Goal: Task Accomplishment & Management: Use online tool/utility

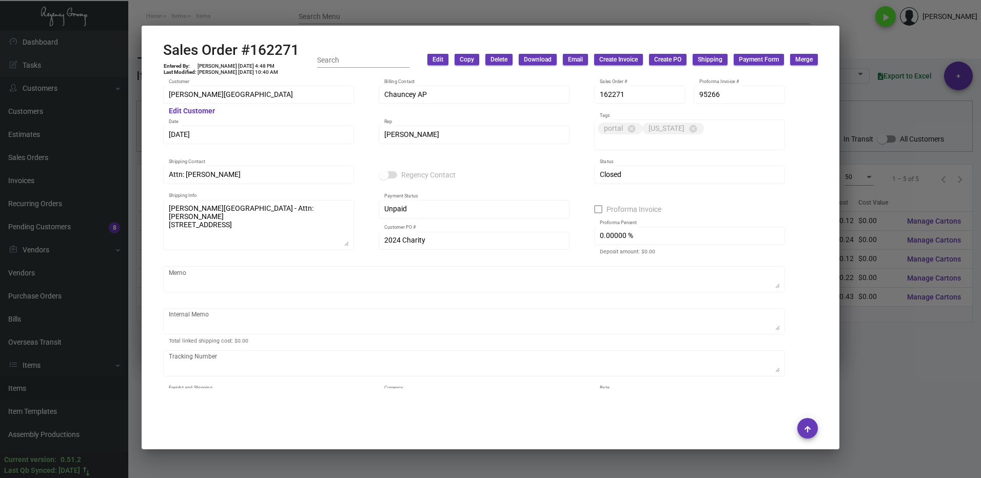
drag, startPoint x: 900, startPoint y: 353, endPoint x: 520, endPoint y: 350, distance: 380.6
click at [901, 352] on div at bounding box center [490, 239] width 981 height 478
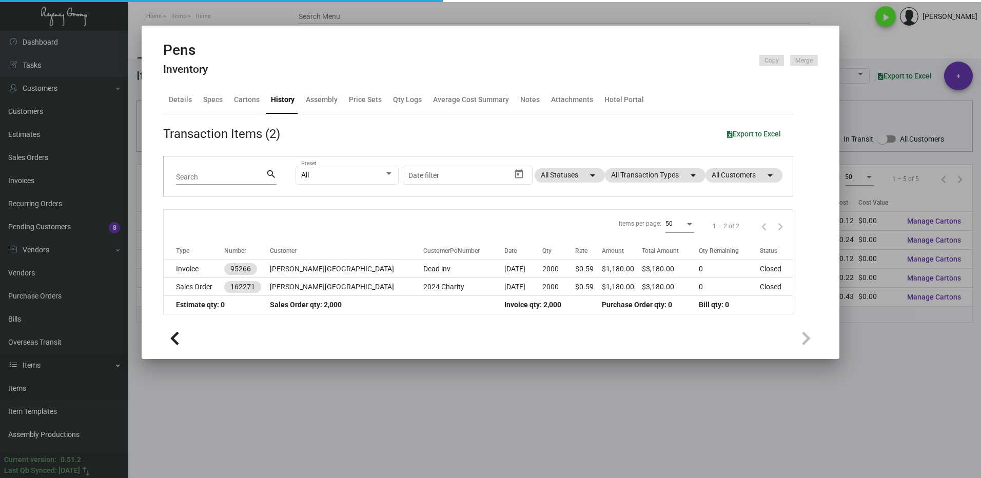
drag, startPoint x: 23, startPoint y: 394, endPoint x: 84, endPoint y: 373, distance: 64.9
click at [26, 391] on div at bounding box center [490, 239] width 981 height 478
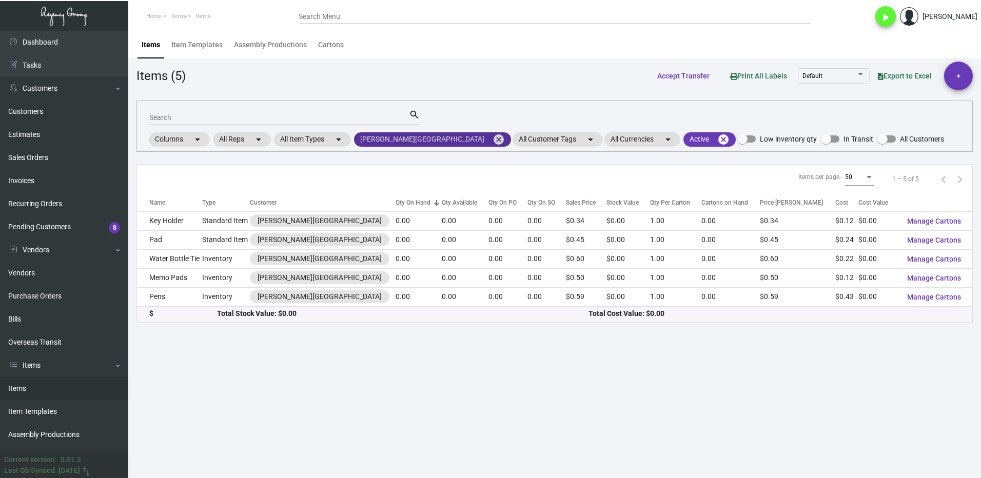
click at [492, 137] on mat-icon "cancel" at bounding box center [498, 139] width 12 height 12
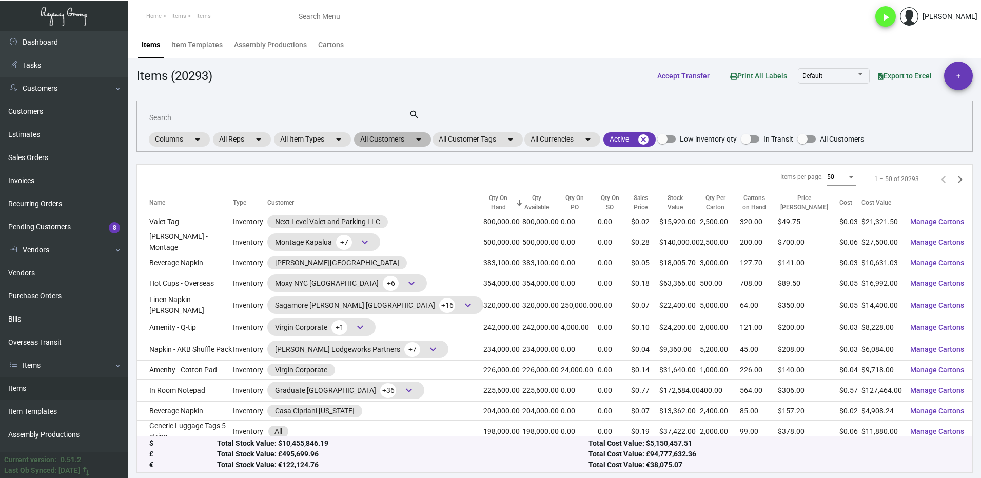
click at [378, 140] on mat-chip "All Customers arrow_drop_down" at bounding box center [392, 139] width 77 height 14
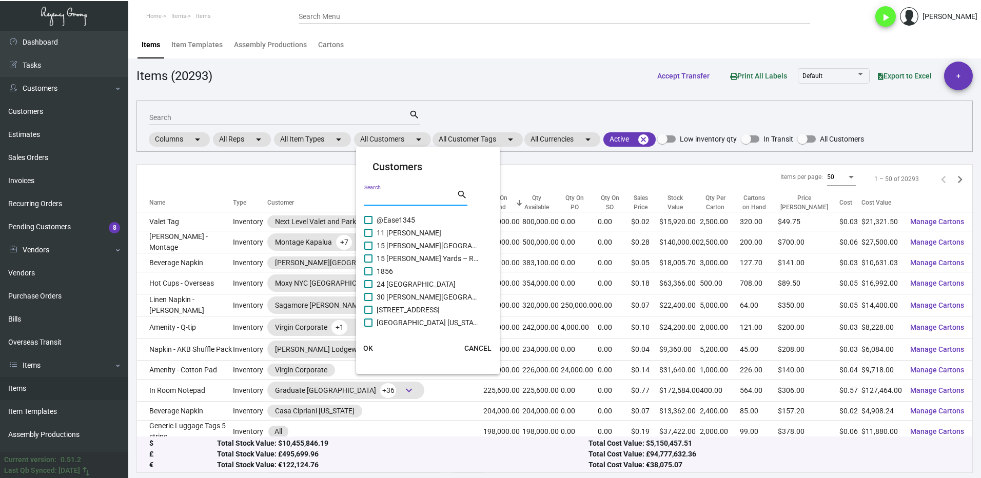
click at [383, 197] on input "Search" at bounding box center [410, 198] width 92 height 8
type input "pali"
click at [371, 272] on span at bounding box center [368, 271] width 8 height 8
click at [368, 275] on input "[GEOGRAPHIC_DATA] [GEOGRAPHIC_DATA]" at bounding box center [368, 275] width 1 height 1
checkbox input "true"
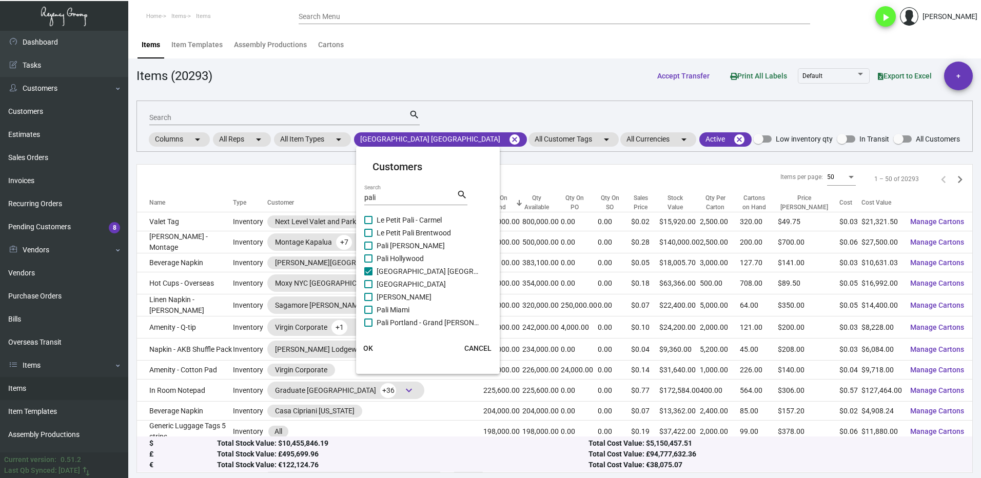
click at [369, 323] on span at bounding box center [368, 323] width 8 height 8
click at [368, 327] on input "Pali Portland - Grand [PERSON_NAME]" at bounding box center [368, 327] width 1 height 1
checkbox input "true"
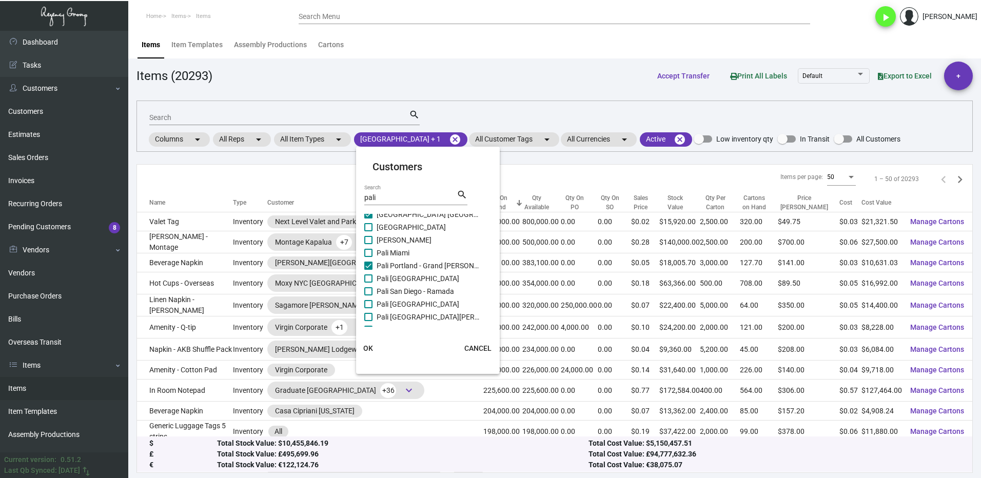
scroll to position [108, 0]
click at [368, 304] on span at bounding box center [368, 304] width 8 height 8
click at [368, 308] on input "[GEOGRAPHIC_DATA]" at bounding box center [368, 308] width 1 height 1
checkbox input "true"
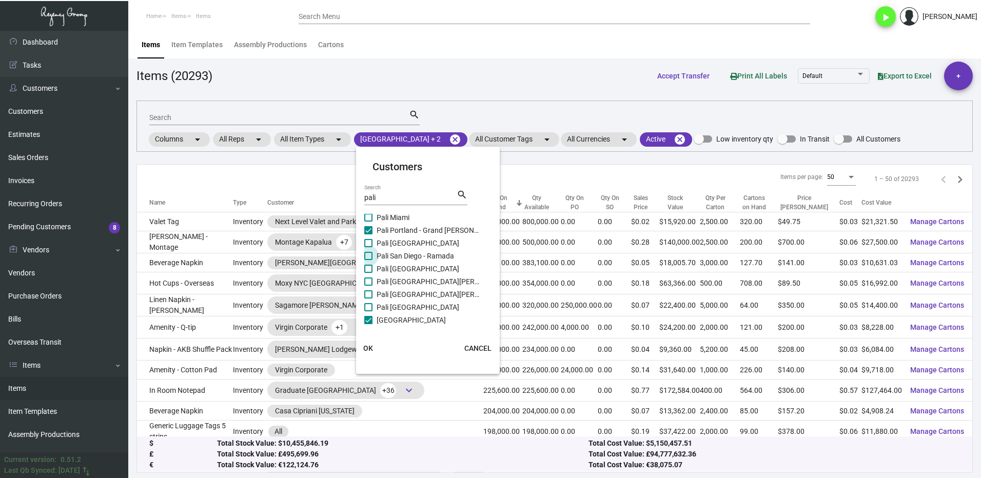
click at [370, 257] on span at bounding box center [368, 256] width 8 height 8
click at [368, 260] on input "Pali San Diego - Ramada" at bounding box center [368, 260] width 1 height 1
checkbox input "true"
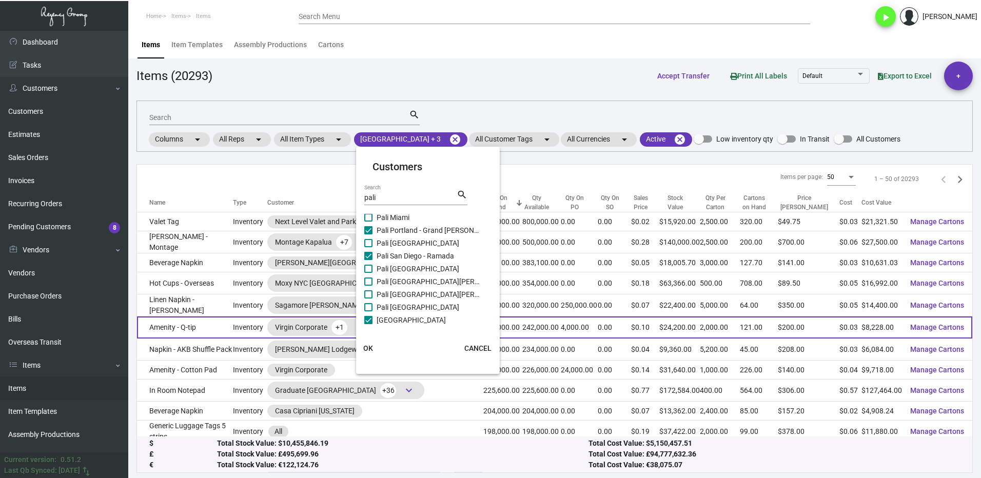
click at [371, 346] on span "OK" at bounding box center [368, 348] width 10 height 8
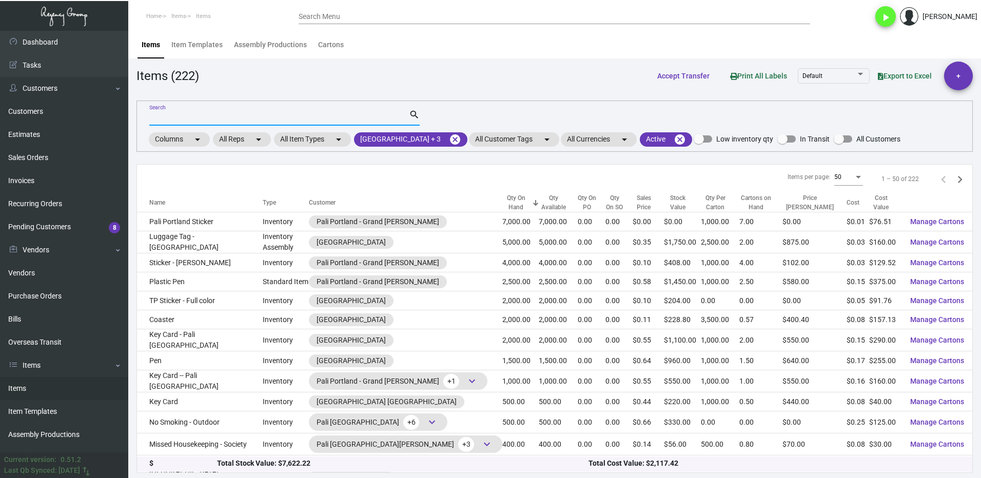
click at [202, 114] on input "Search" at bounding box center [279, 118] width 260 height 8
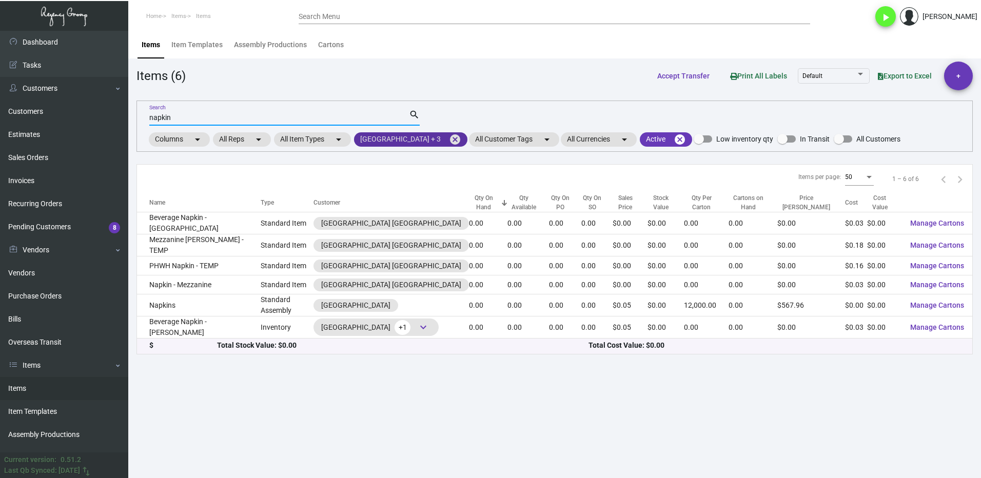
type input "napkin"
click at [432, 136] on mat-chip "[GEOGRAPHIC_DATA] + 3 cancel" at bounding box center [410, 139] width 113 height 14
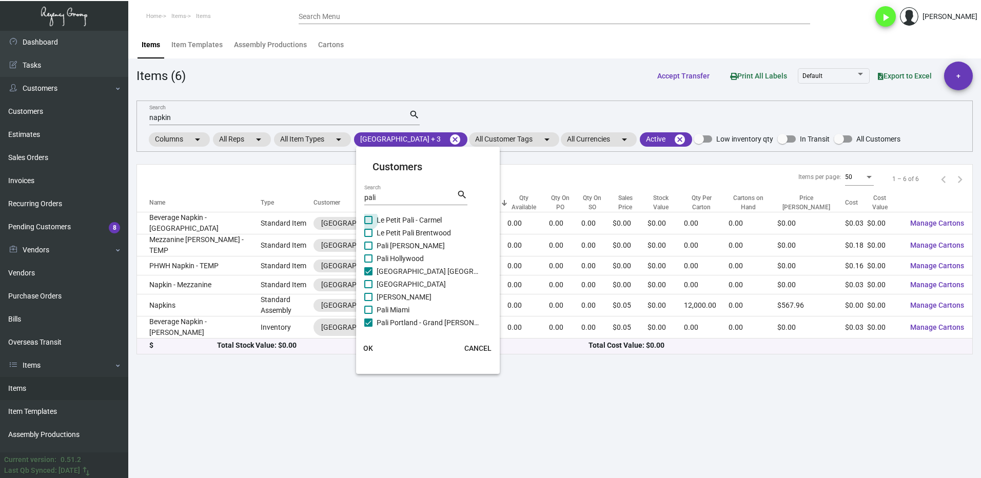
click at [371, 217] on span at bounding box center [368, 220] width 8 height 8
click at [368, 224] on input "Le Petit Pali - Carmel" at bounding box center [368, 224] width 1 height 1
checkbox input "true"
click at [372, 230] on span at bounding box center [368, 233] width 8 height 8
click at [368, 237] on input "Le Petit Pali Brentwood" at bounding box center [368, 237] width 1 height 1
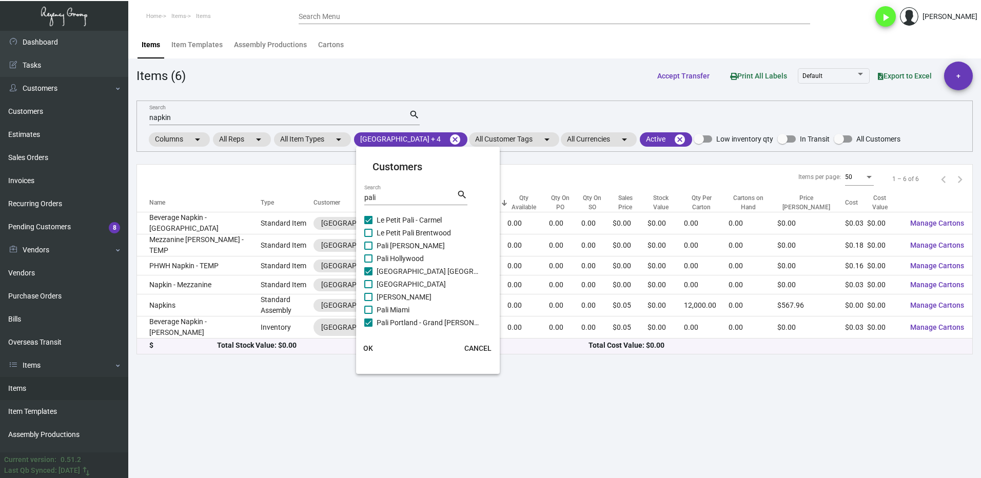
checkbox input "true"
click at [367, 250] on label "Pali [PERSON_NAME]" at bounding box center [421, 246] width 115 height 12
click at [368, 250] on input "Pali [PERSON_NAME]" at bounding box center [368, 250] width 1 height 1
checkbox input "true"
click at [364, 259] on div at bounding box center [364, 265] width 1 height 103
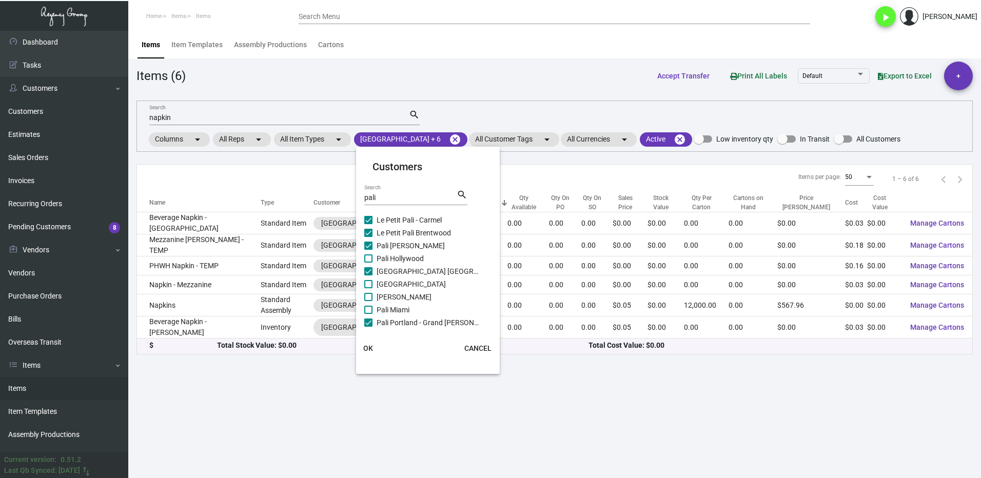
click at [374, 260] on label "Pali Hollywood" at bounding box center [421, 258] width 115 height 12
click at [368, 263] on input "Pali Hollywood" at bounding box center [368, 263] width 1 height 1
checkbox input "true"
drag, startPoint x: 376, startPoint y: 284, endPoint x: 376, endPoint y: 297, distance: 13.8
click at [376, 284] on label "[GEOGRAPHIC_DATA]" at bounding box center [421, 284] width 115 height 12
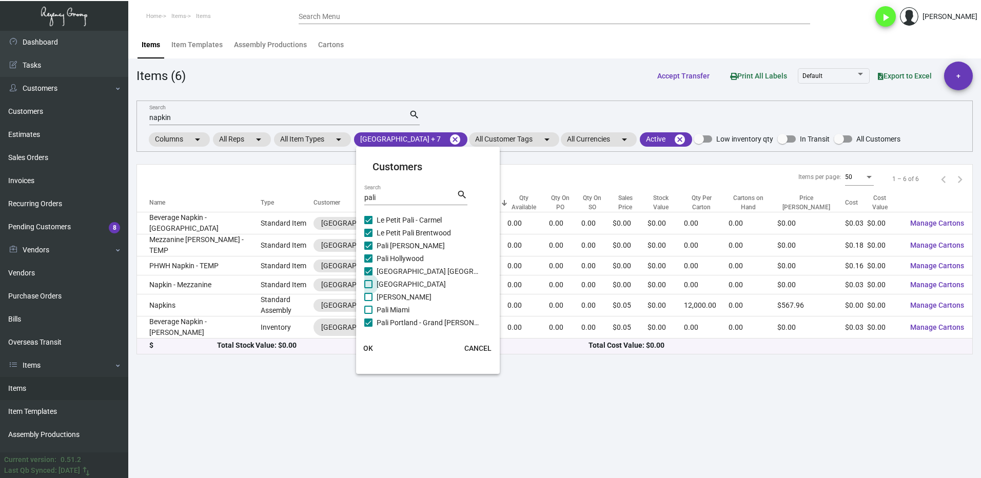
click at [368, 288] on input "[GEOGRAPHIC_DATA]" at bounding box center [368, 288] width 1 height 1
checkbox input "true"
click at [375, 296] on label "[PERSON_NAME]" at bounding box center [421, 297] width 115 height 12
click at [368, 301] on input "[PERSON_NAME]" at bounding box center [368, 301] width 1 height 1
checkbox input "true"
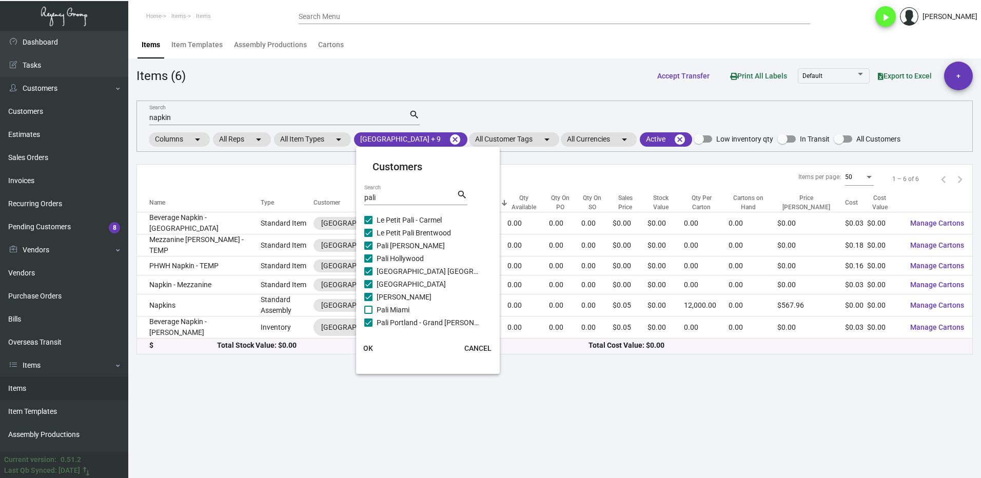
click at [376, 309] on label "Pali Miami" at bounding box center [421, 310] width 115 height 12
click at [368, 314] on input "Pali Miami" at bounding box center [368, 314] width 1 height 1
checkbox input "true"
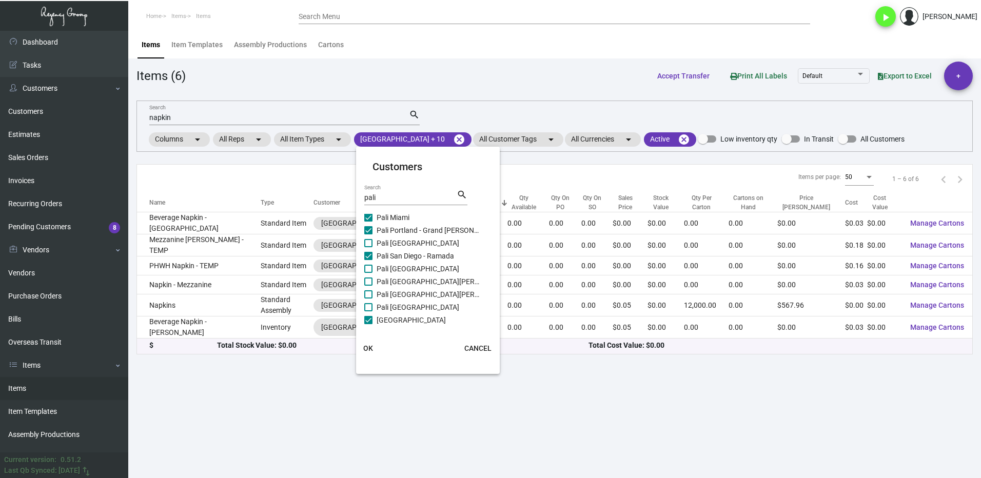
click at [372, 241] on span at bounding box center [368, 243] width 8 height 8
click at [368, 247] on input "Pali [GEOGRAPHIC_DATA]" at bounding box center [368, 247] width 1 height 1
checkbox input "true"
click at [373, 270] on label "Pali [GEOGRAPHIC_DATA]" at bounding box center [421, 269] width 115 height 12
click at [368, 273] on input "Pali [GEOGRAPHIC_DATA]" at bounding box center [368, 273] width 1 height 1
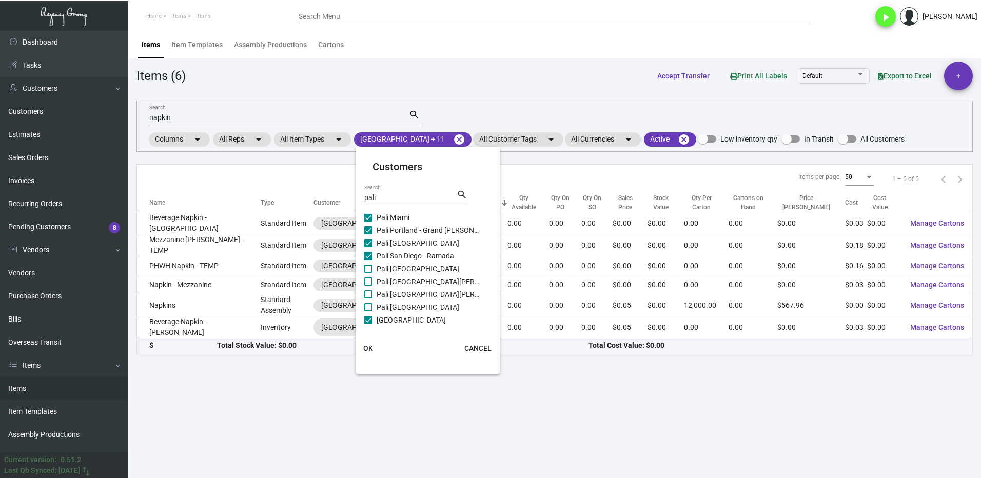
checkbox input "true"
click at [374, 283] on label "Pali [GEOGRAPHIC_DATA][PERSON_NAME]" at bounding box center [421, 281] width 115 height 12
click at [368, 286] on input "Pali [GEOGRAPHIC_DATA][PERSON_NAME]" at bounding box center [368, 286] width 1 height 1
checkbox input "true"
drag, startPoint x: 378, startPoint y: 299, endPoint x: 374, endPoint y: 305, distance: 7.4
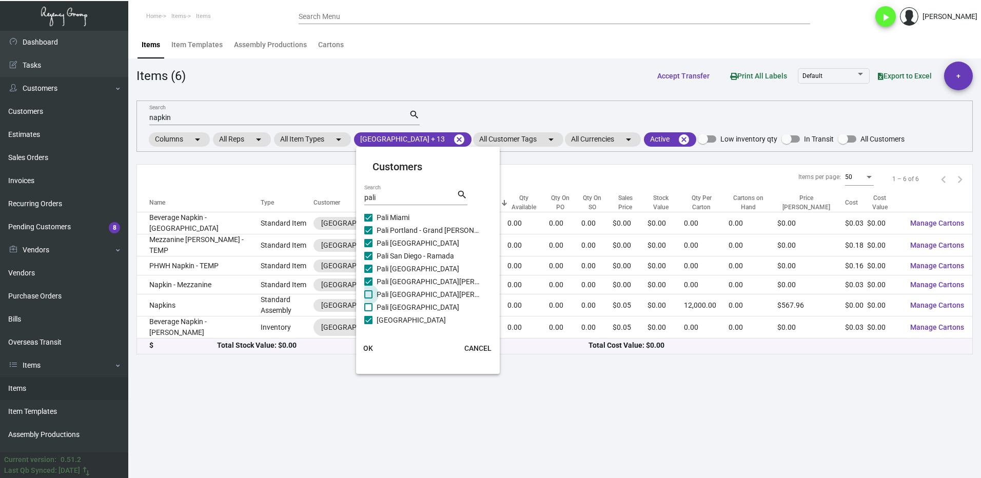
click at [377, 299] on span "Pali [GEOGRAPHIC_DATA][PERSON_NAME]" at bounding box center [427, 294] width 103 height 12
click at [368, 299] on input "Pali [GEOGRAPHIC_DATA][PERSON_NAME]" at bounding box center [368, 299] width 1 height 1
checkbox input "true"
click at [372, 308] on span at bounding box center [368, 307] width 8 height 8
click at [368, 311] on input "Pali [GEOGRAPHIC_DATA]" at bounding box center [368, 311] width 1 height 1
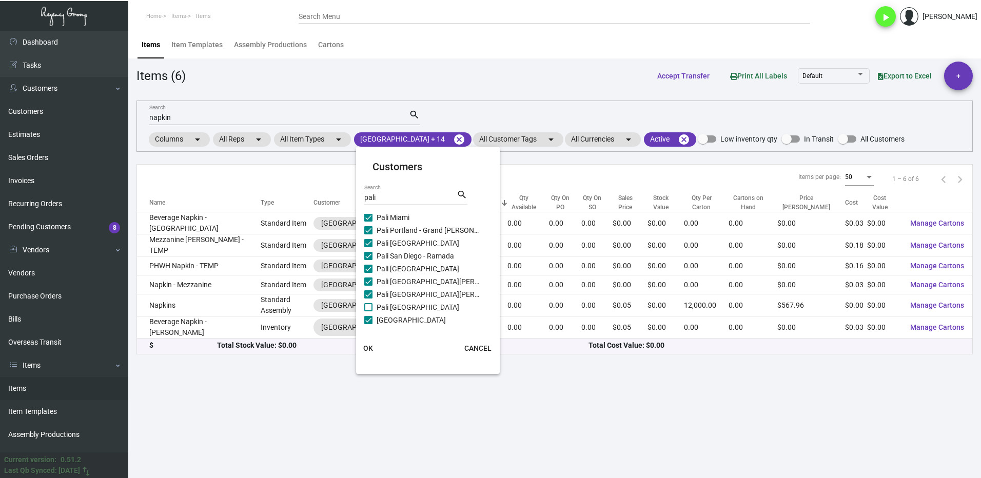
checkbox input "true"
click at [375, 280] on label "Pali [GEOGRAPHIC_DATA]" at bounding box center [421, 281] width 115 height 12
click at [368, 286] on input "Pali [GEOGRAPHIC_DATA]" at bounding box center [368, 286] width 1 height 1
checkbox input "true"
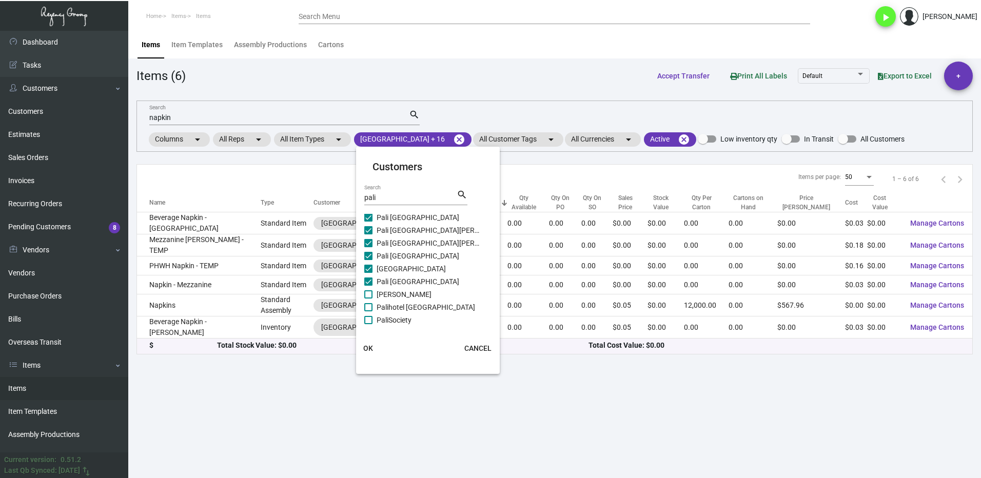
click at [363, 292] on mat-card "Customers pali Search search Le Petit Pali - [PERSON_NAME][GEOGRAPHIC_DATA] [GE…" at bounding box center [428, 260] width 144 height 219
click at [371, 296] on span at bounding box center [368, 294] width 8 height 8
click at [368, 299] on input "[PERSON_NAME]" at bounding box center [368, 299] width 1 height 1
checkbox input "true"
click at [374, 305] on label "Palihotel [GEOGRAPHIC_DATA]" at bounding box center [421, 307] width 115 height 12
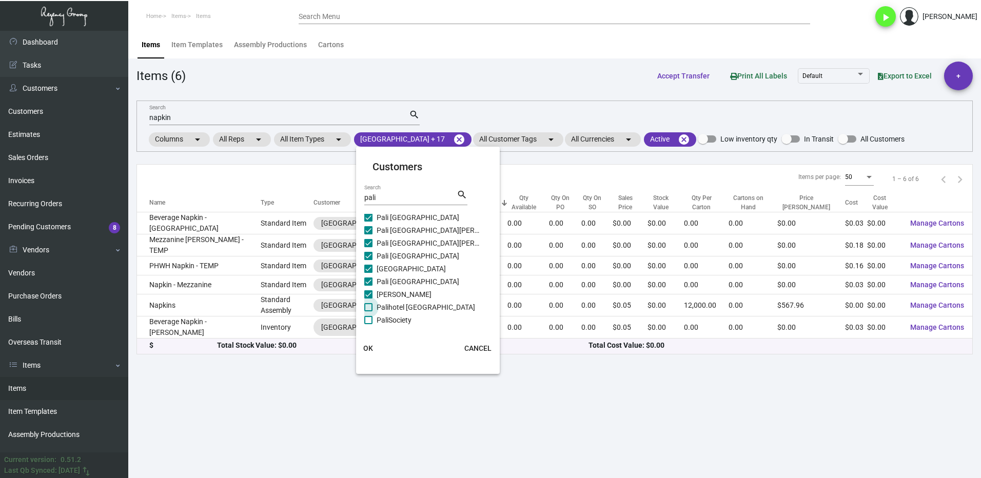
click at [368, 311] on input "Palihotel [GEOGRAPHIC_DATA]" at bounding box center [368, 311] width 1 height 1
checkbox input "true"
click at [374, 316] on label "PaliSociety" at bounding box center [421, 320] width 115 height 12
click at [368, 324] on input "PaliSociety" at bounding box center [368, 324] width 1 height 1
checkbox input "true"
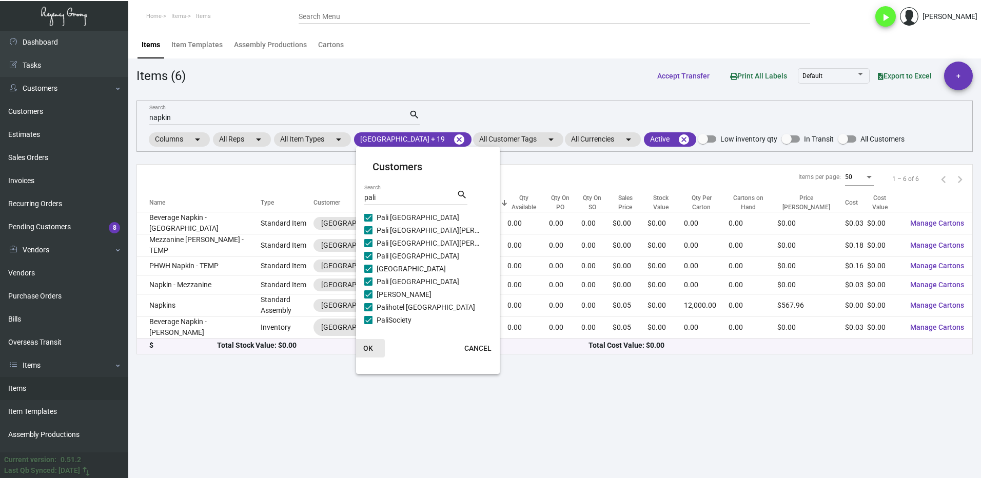
click at [368, 344] on span "OK" at bounding box center [368, 348] width 10 height 8
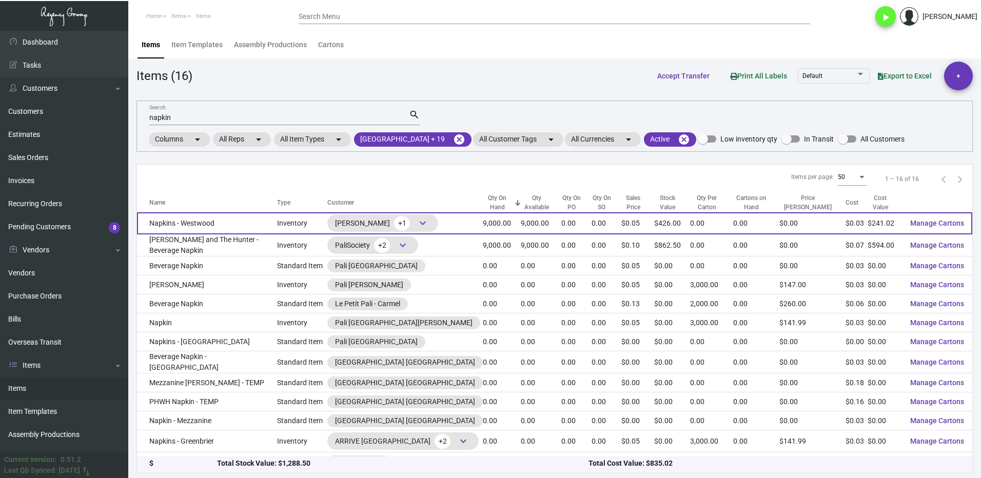
click at [227, 222] on td "Napkins - Westwood" at bounding box center [207, 223] width 140 height 22
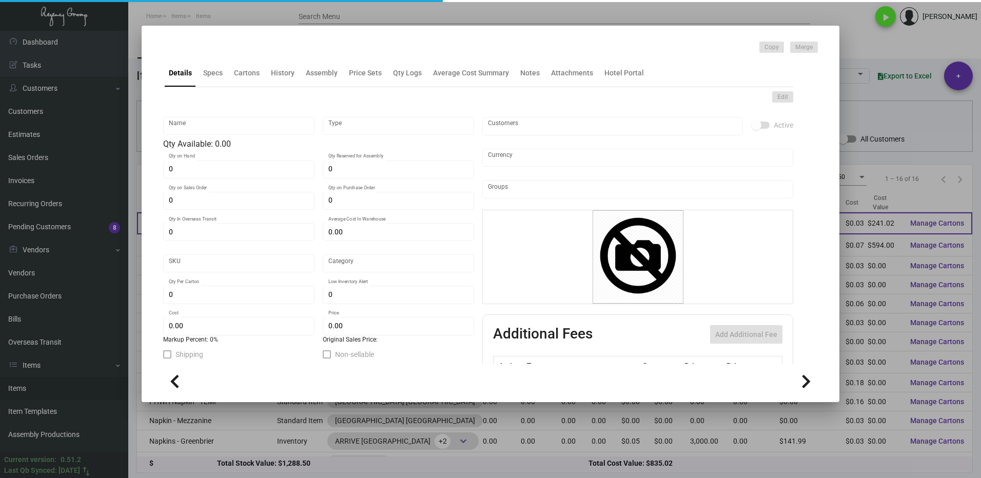
type input "Napkins - Westwood"
type input "Inventory"
type input "9,000"
type input "$ 0.02678"
type input "Standard"
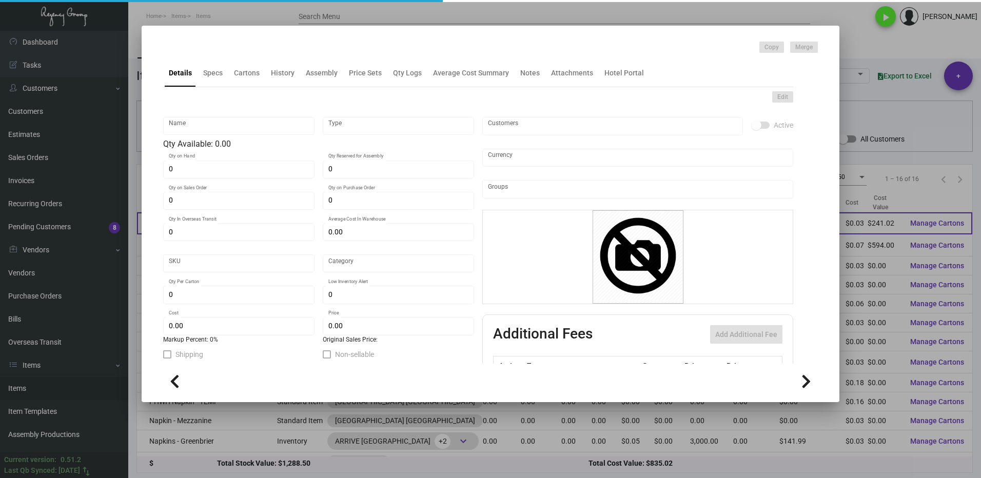
type input "$ 0.02678"
type input "$ 0.04733"
checkbox input "true"
type input "United States Dollar $"
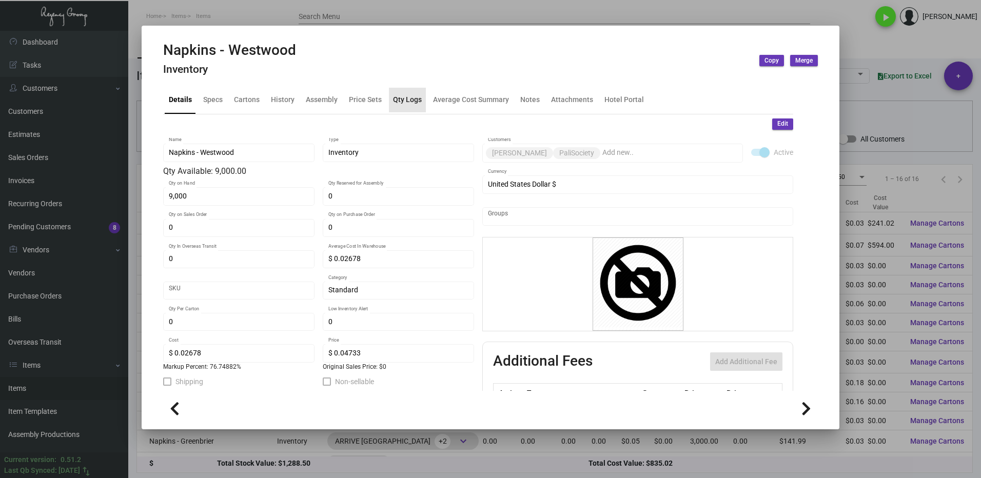
click at [413, 101] on div "Qty Logs" at bounding box center [407, 99] width 29 height 11
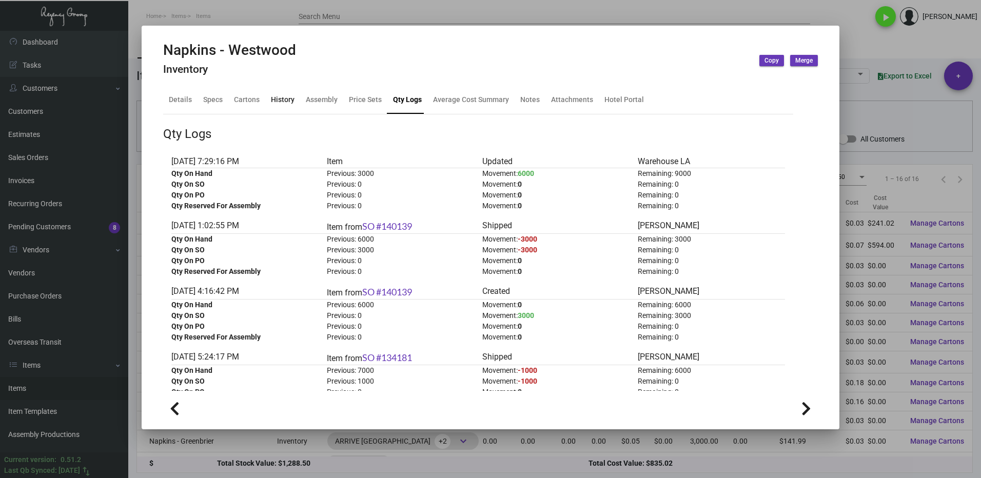
click at [269, 103] on div "History" at bounding box center [283, 100] width 32 height 25
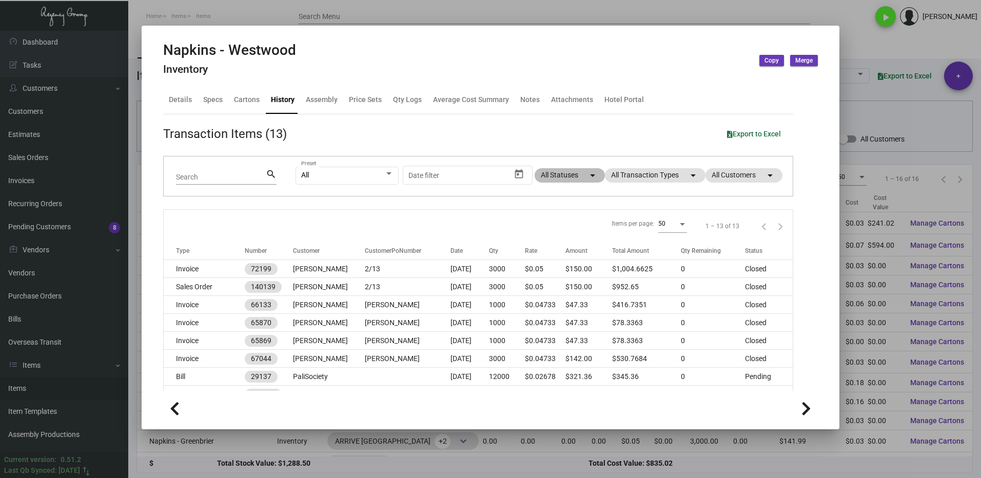
click at [535, 178] on mat-chip "All Statuses arrow_drop_down" at bounding box center [569, 175] width 70 height 14
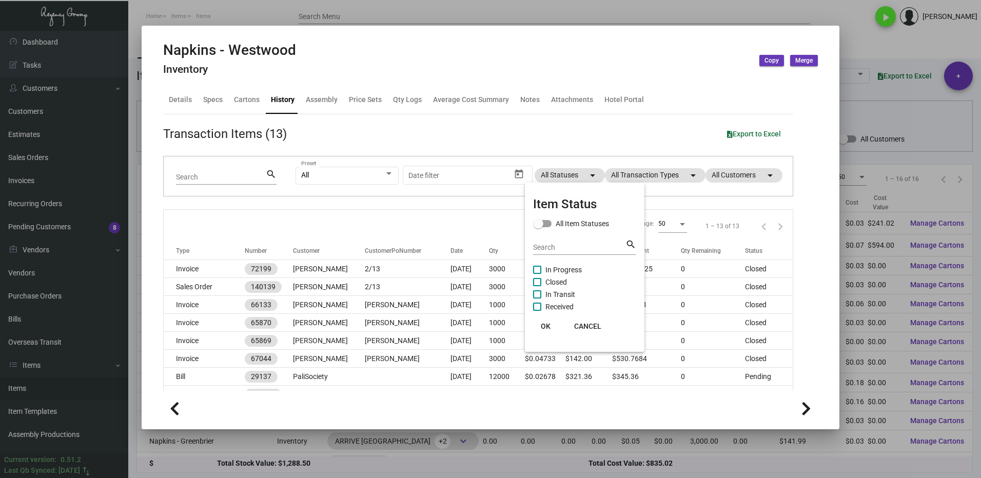
click at [539, 271] on span at bounding box center [537, 270] width 8 height 8
click at [537, 274] on input "In Progress" at bounding box center [536, 274] width 1 height 1
checkbox input "true"
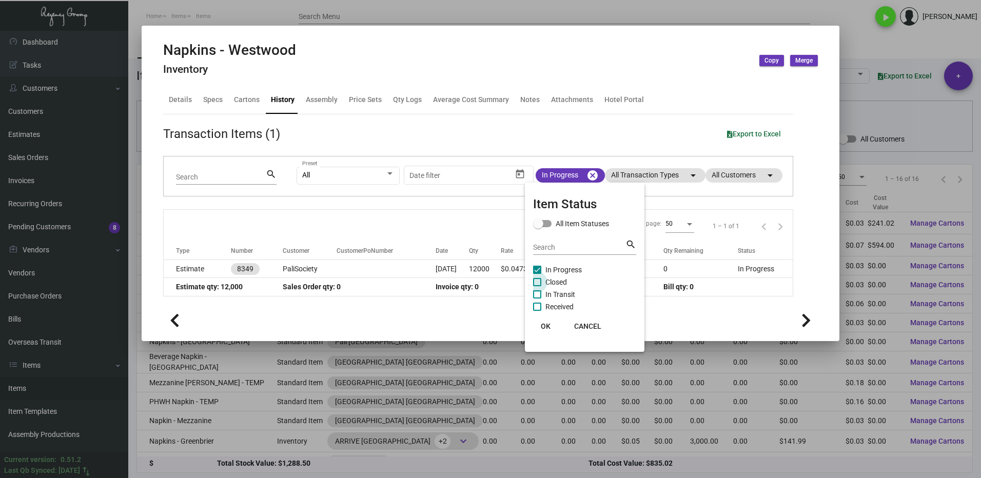
click at [534, 283] on span at bounding box center [537, 282] width 8 height 8
click at [536, 286] on input "Closed" at bounding box center [536, 286] width 1 height 1
checkbox input "true"
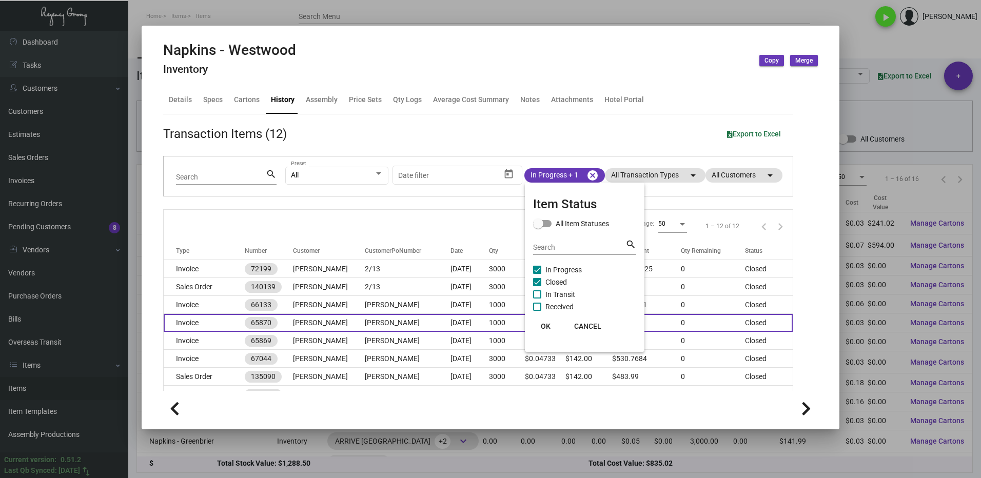
click at [543, 325] on span "OK" at bounding box center [546, 326] width 10 height 8
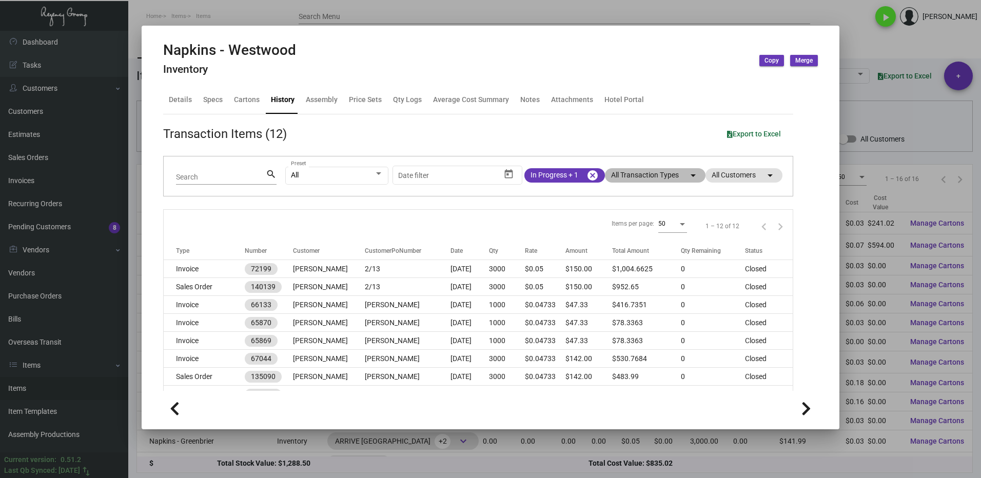
click at [622, 178] on mat-chip "All Transaction Types arrow_drop_down" at bounding box center [655, 175] width 101 height 14
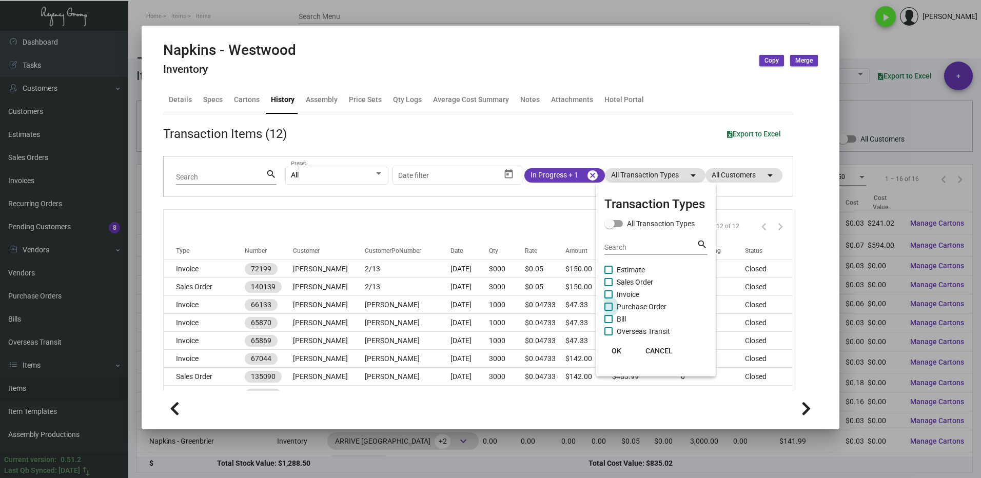
click at [607, 309] on span at bounding box center [608, 307] width 8 height 8
click at [608, 311] on input "Purchase Order" at bounding box center [608, 311] width 1 height 1
checkbox input "true"
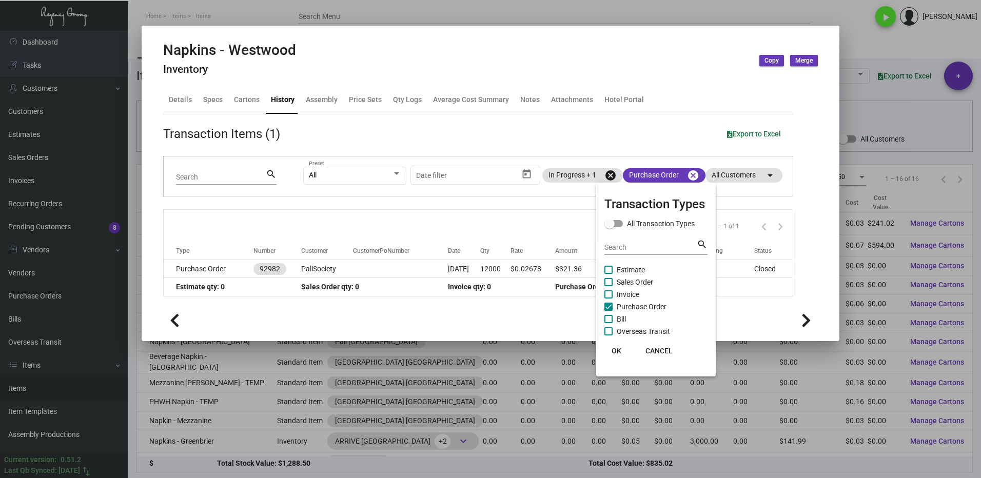
click at [616, 345] on button "OK" at bounding box center [616, 351] width 33 height 18
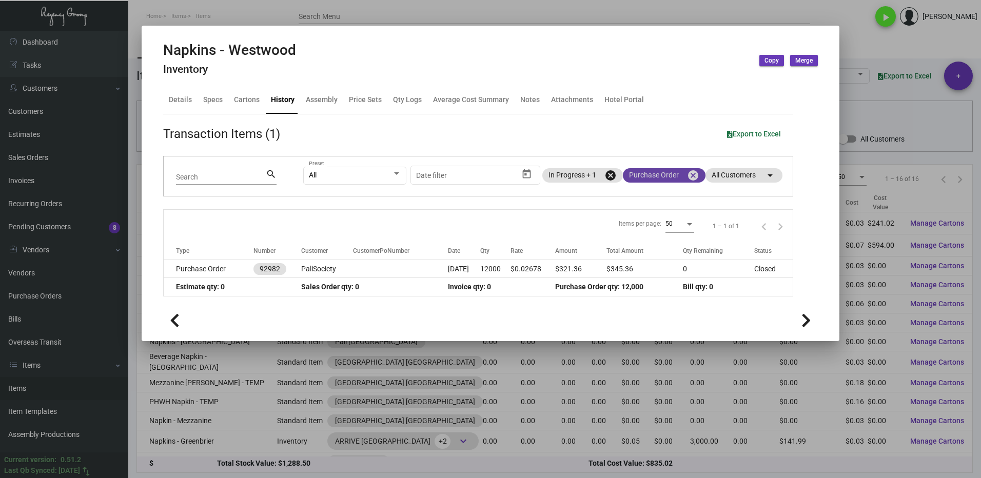
click at [637, 178] on mat-chip "Purchase Order cancel" at bounding box center [664, 175] width 83 height 14
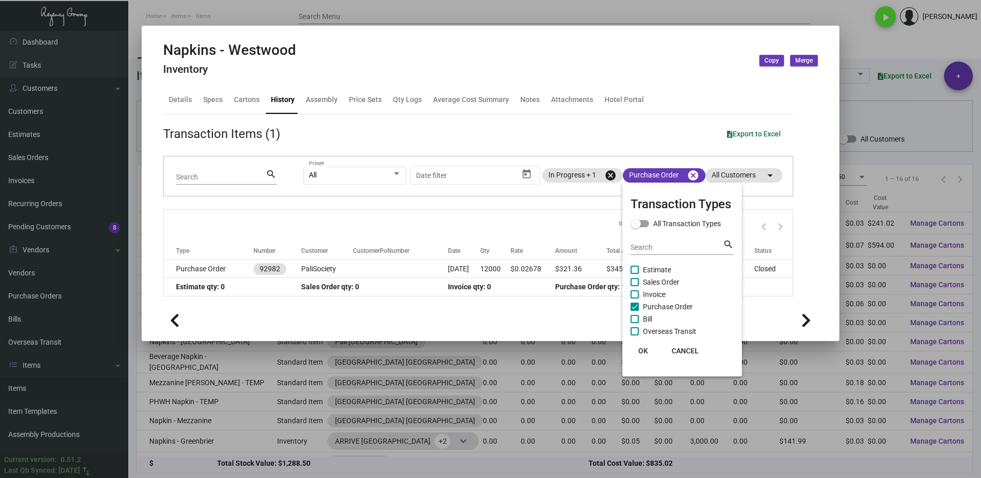
drag, startPoint x: 633, startPoint y: 309, endPoint x: 634, endPoint y: 299, distance: 10.8
click at [633, 309] on span at bounding box center [634, 307] width 8 height 8
click at [634, 311] on input "Purchase Order" at bounding box center [634, 311] width 1 height 1
checkbox input "false"
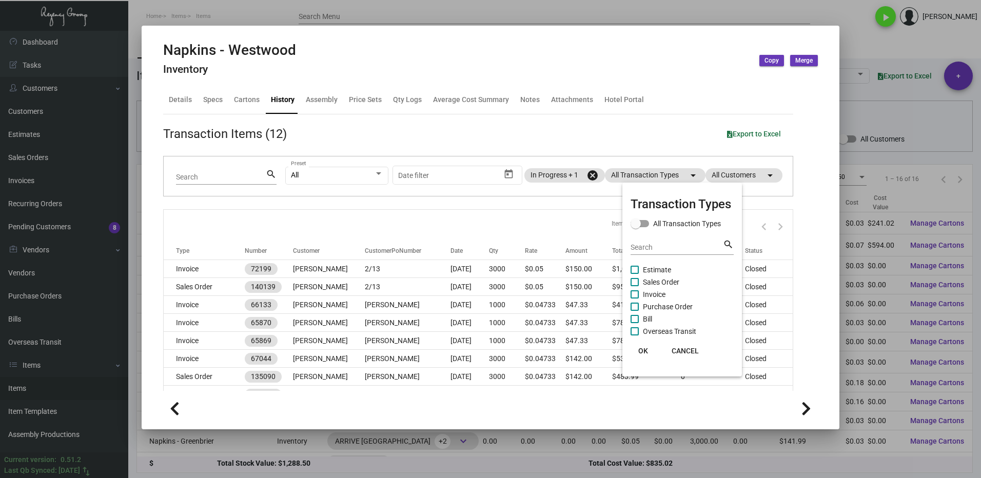
click at [634, 281] on span at bounding box center [634, 282] width 8 height 8
click at [634, 286] on input "Sales Order" at bounding box center [634, 286] width 1 height 1
checkbox input "true"
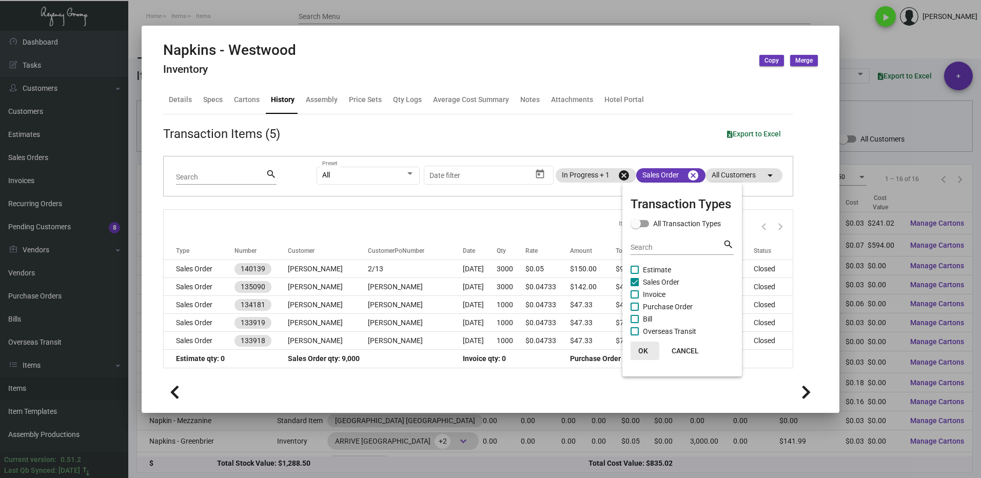
click at [648, 353] on button "OK" at bounding box center [642, 351] width 33 height 18
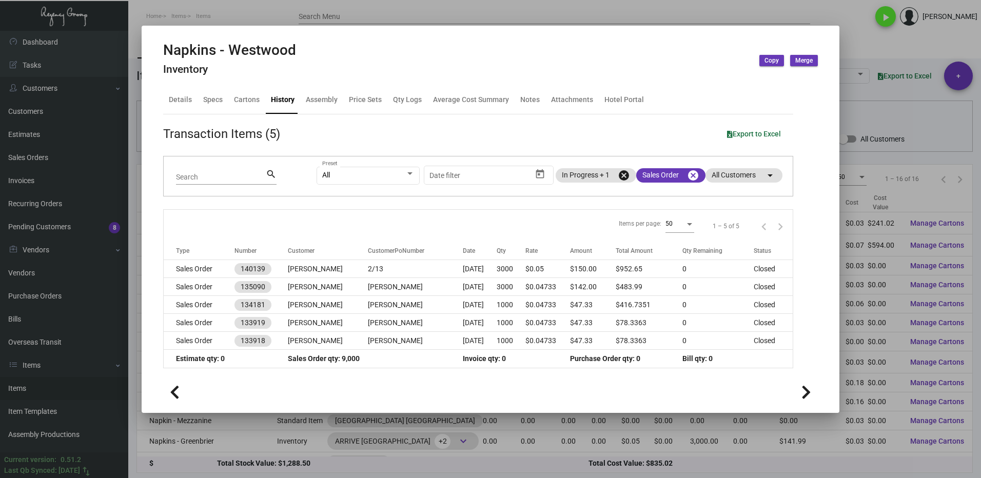
click at [589, 11] on div at bounding box center [490, 239] width 981 height 478
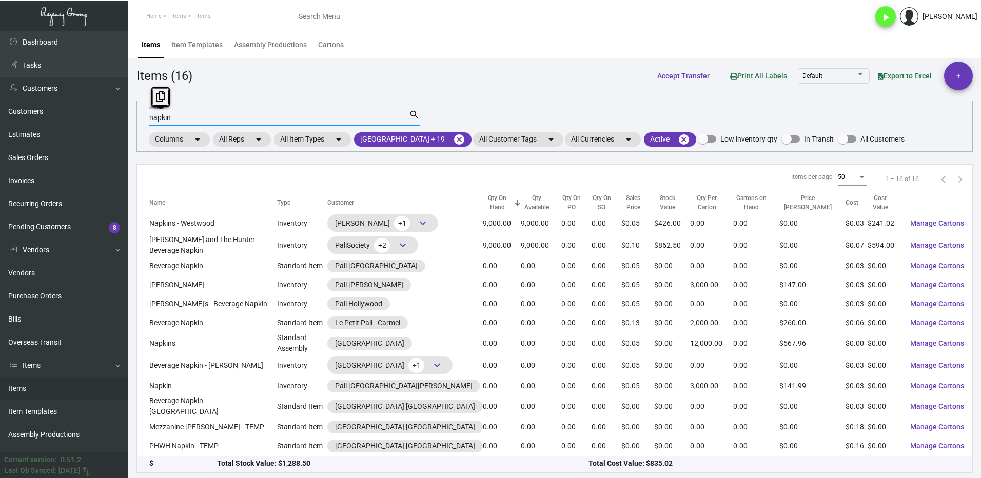
drag, startPoint x: 185, startPoint y: 119, endPoint x: 144, endPoint y: 126, distance: 42.1
click at [144, 126] on div "napkin Search search Columns arrow_drop_down All Reps arrow_drop_down All Item …" at bounding box center [554, 126] width 836 height 51
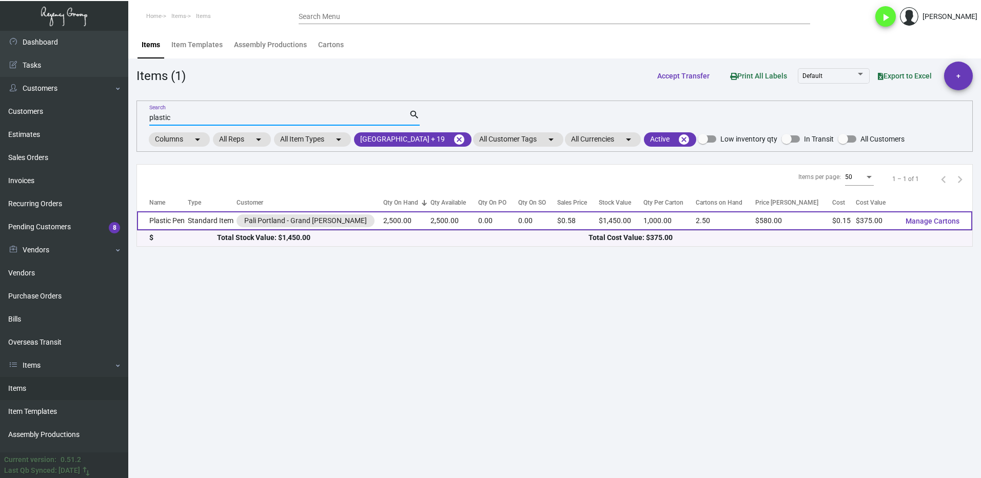
type input "plastic"
click at [339, 221] on div "Pali Portland - Grand [PERSON_NAME]" at bounding box center [305, 220] width 138 height 13
click at [202, 222] on td "Standard Item" at bounding box center [212, 220] width 49 height 19
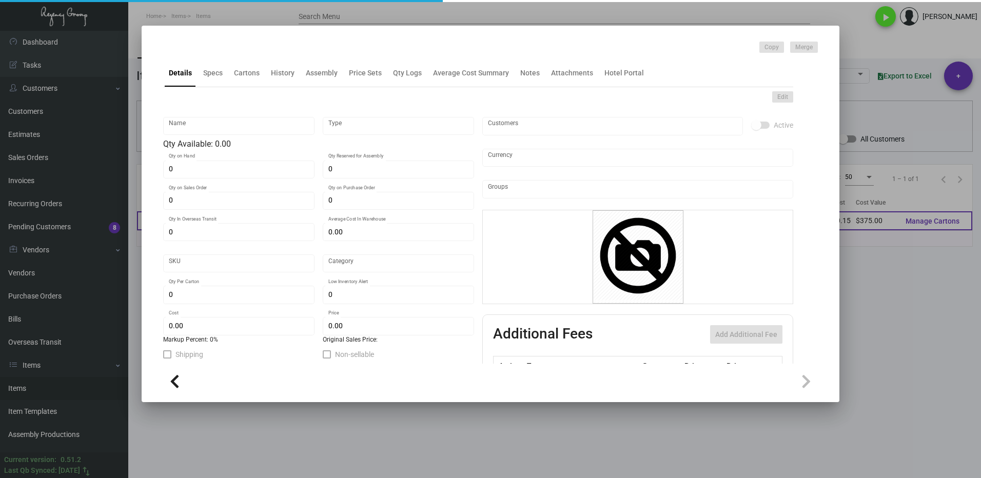
type input "Plastic Pen"
type input "Standard Item"
type input "2,500"
type input "$ 0.235"
type input "port-Pen-63"
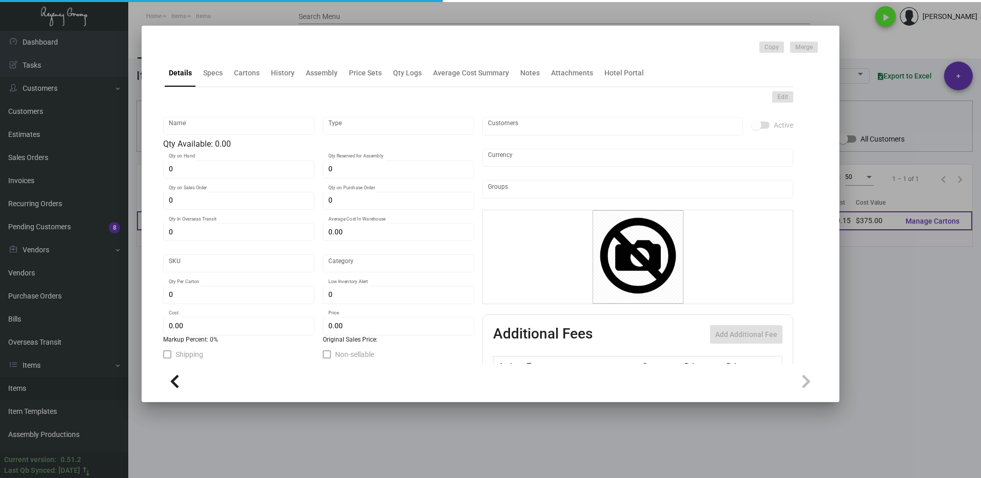
type input "Standard"
type input "1,000"
type input "$ 0.15"
type input "$ 0.58"
checkbox input "true"
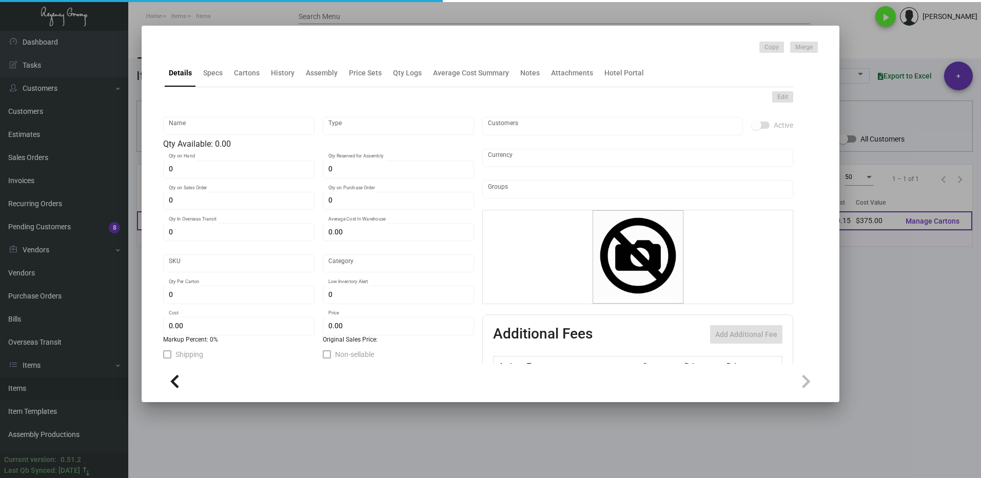
checkbox input "true"
type input "United States Dollar $"
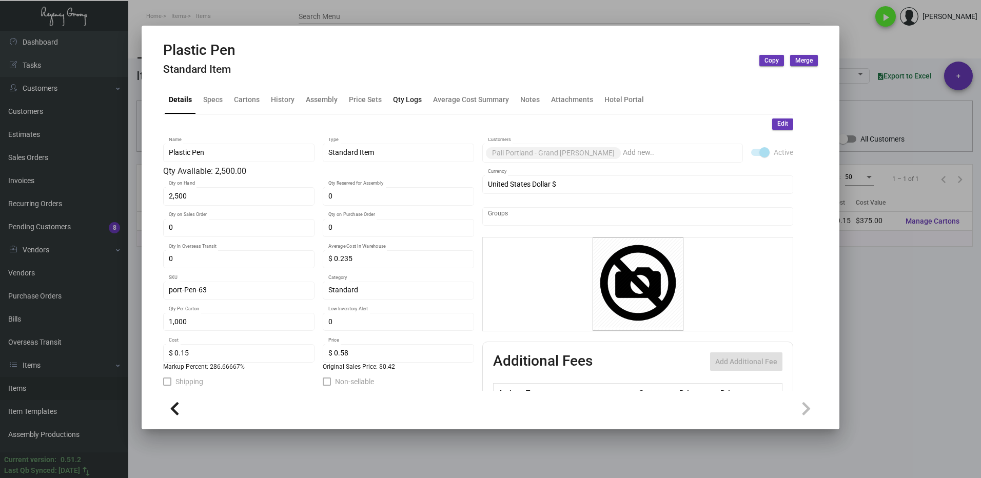
click at [401, 105] on div "Qty Logs" at bounding box center [407, 99] width 29 height 11
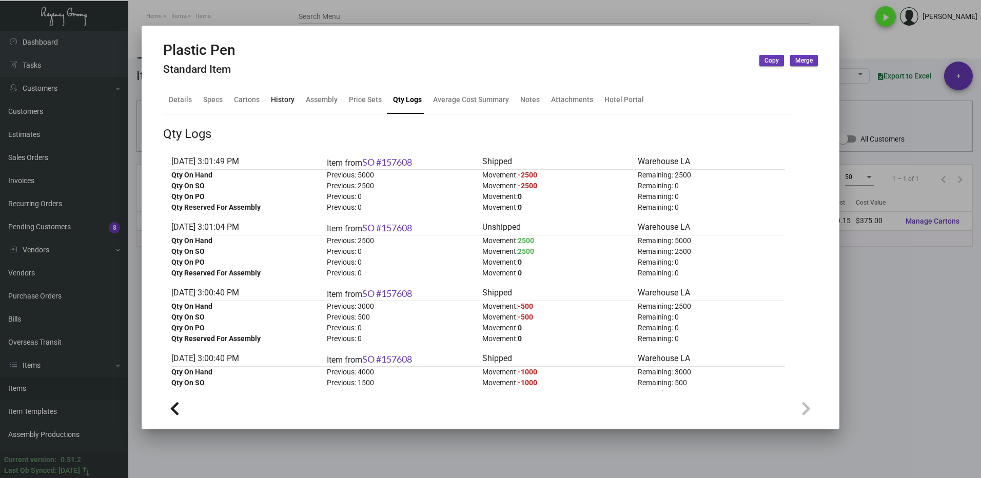
click at [292, 99] on div "History" at bounding box center [283, 99] width 24 height 11
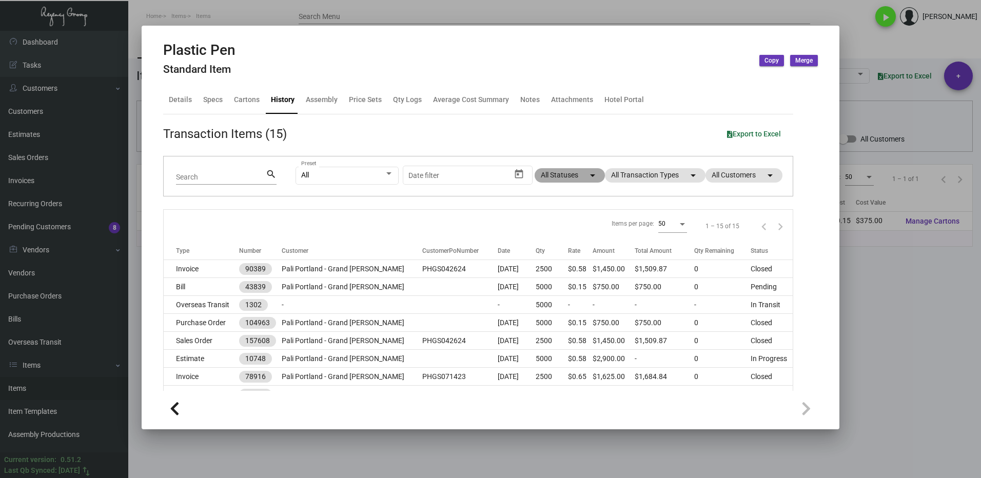
click at [550, 176] on mat-chip "All Statuses arrow_drop_down" at bounding box center [569, 175] width 70 height 14
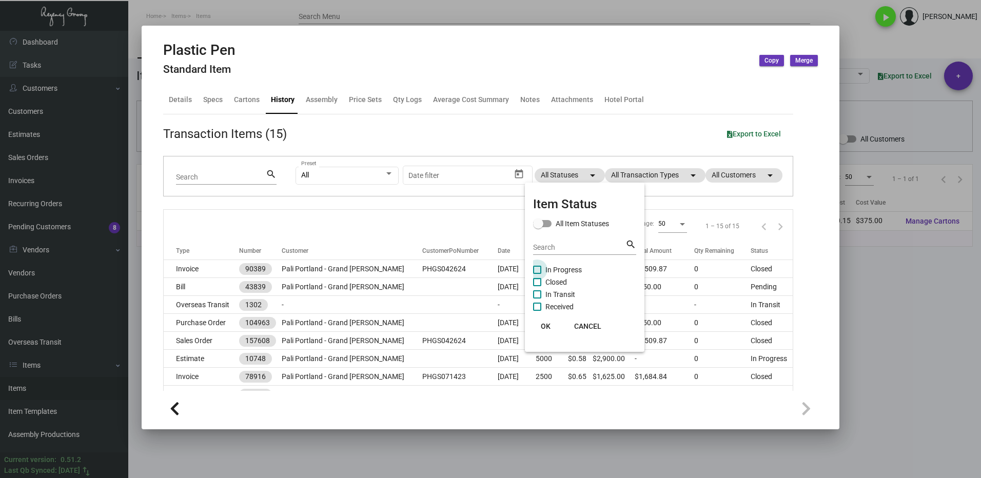
click at [544, 274] on label "In Progress" at bounding box center [557, 270] width 49 height 12
click at [537, 274] on input "In Progress" at bounding box center [536, 274] width 1 height 1
checkbox input "true"
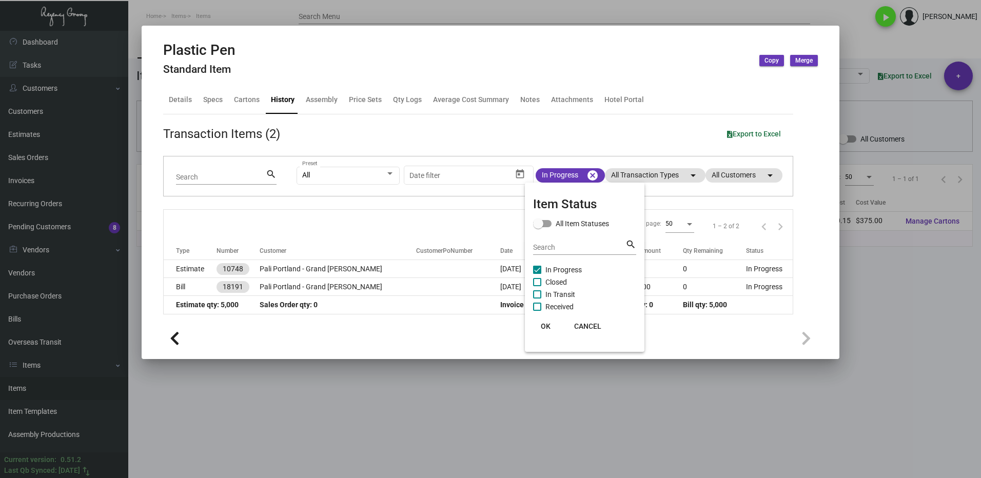
click at [544, 281] on label "Closed" at bounding box center [550, 282] width 34 height 12
click at [537, 286] on input "Closed" at bounding box center [536, 286] width 1 height 1
checkbox input "true"
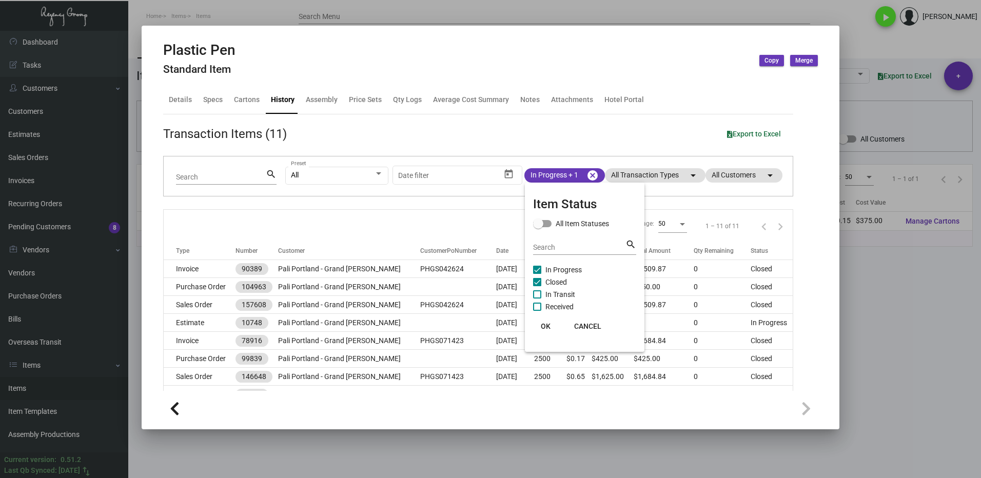
click at [546, 324] on span "OK" at bounding box center [546, 326] width 10 height 8
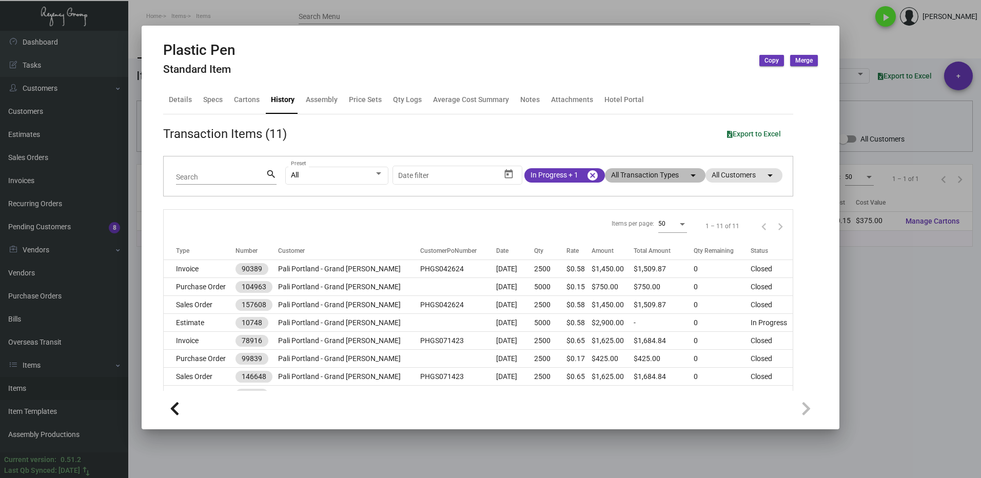
click at [635, 177] on mat-chip "All Transaction Types arrow_drop_down" at bounding box center [655, 175] width 101 height 14
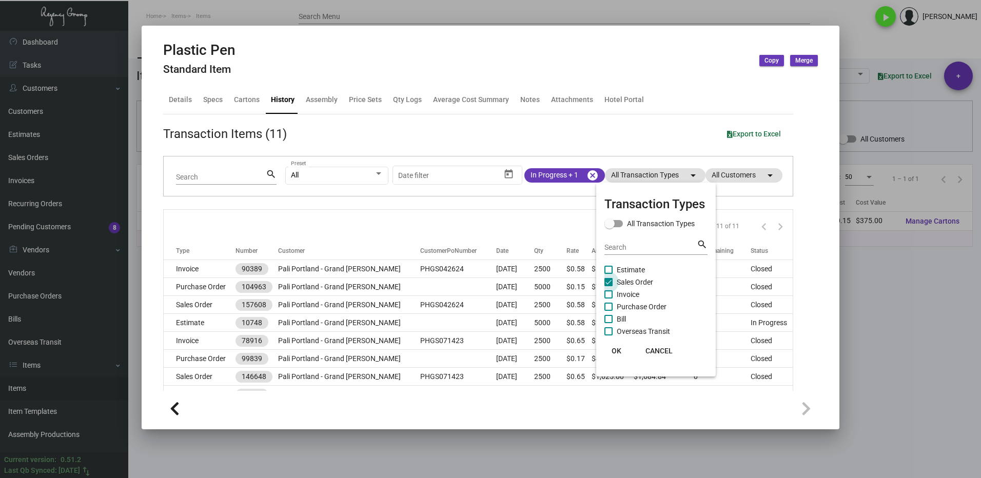
click at [613, 284] on label "Sales Order" at bounding box center [628, 282] width 49 height 12
click at [608, 286] on input "Sales Order" at bounding box center [608, 286] width 1 height 1
checkbox input "false"
click at [613, 304] on label "Purchase Order" at bounding box center [635, 307] width 62 height 12
click at [608, 311] on input "Purchase Order" at bounding box center [608, 311] width 1 height 1
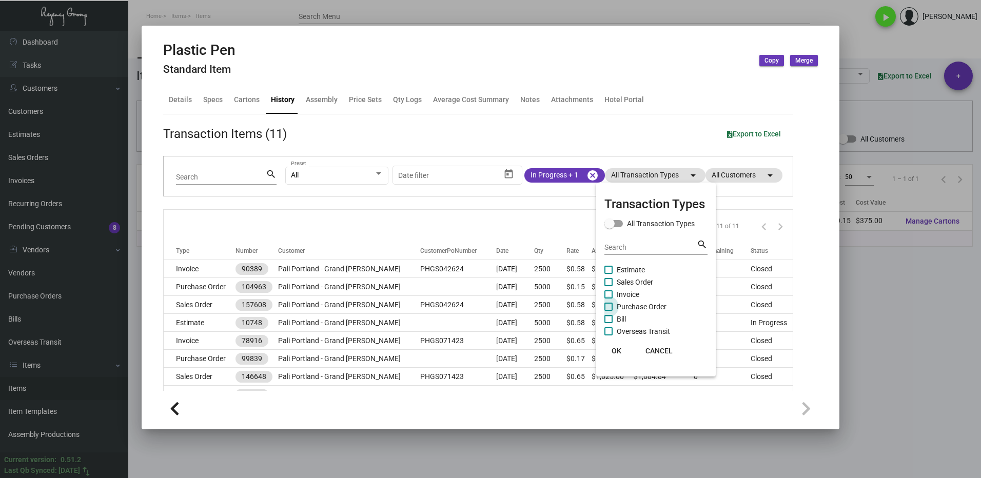
checkbox input "true"
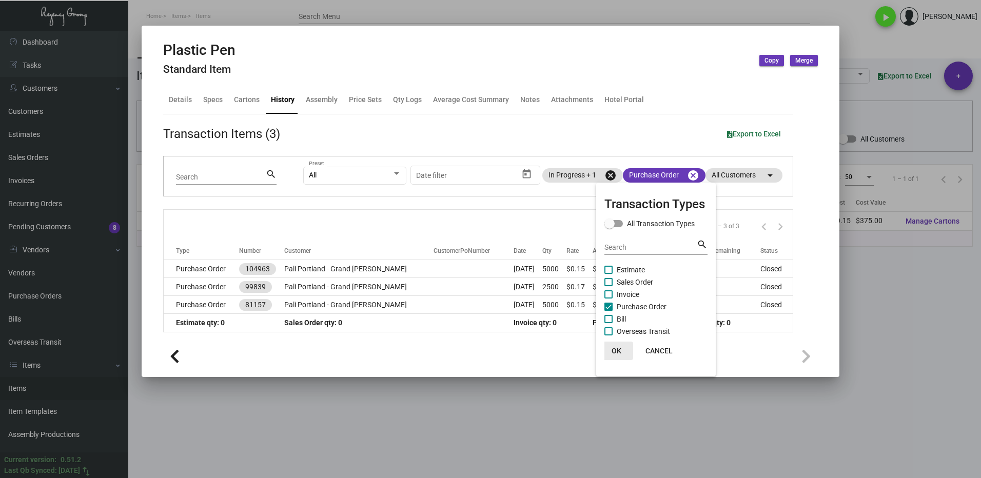
click at [617, 348] on span "OK" at bounding box center [616, 351] width 10 height 8
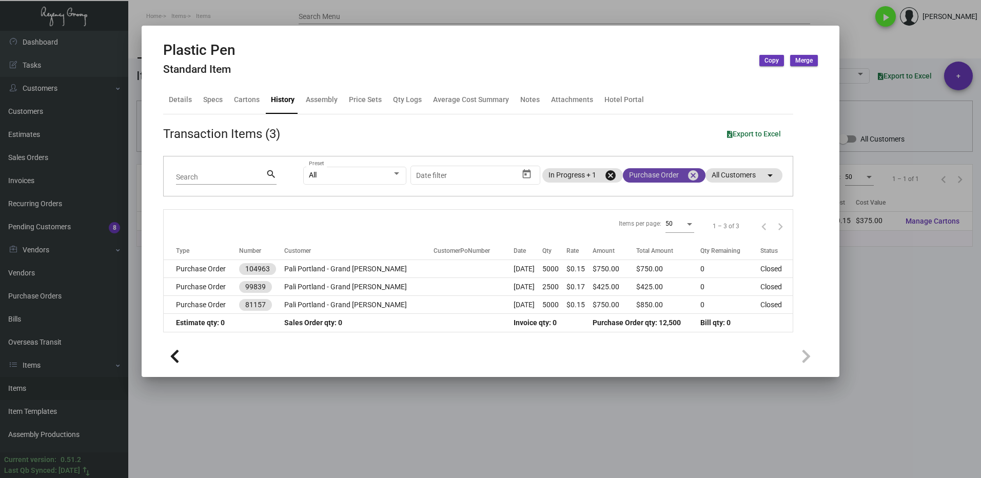
click at [661, 173] on mat-chip "Purchase Order cancel" at bounding box center [664, 175] width 83 height 14
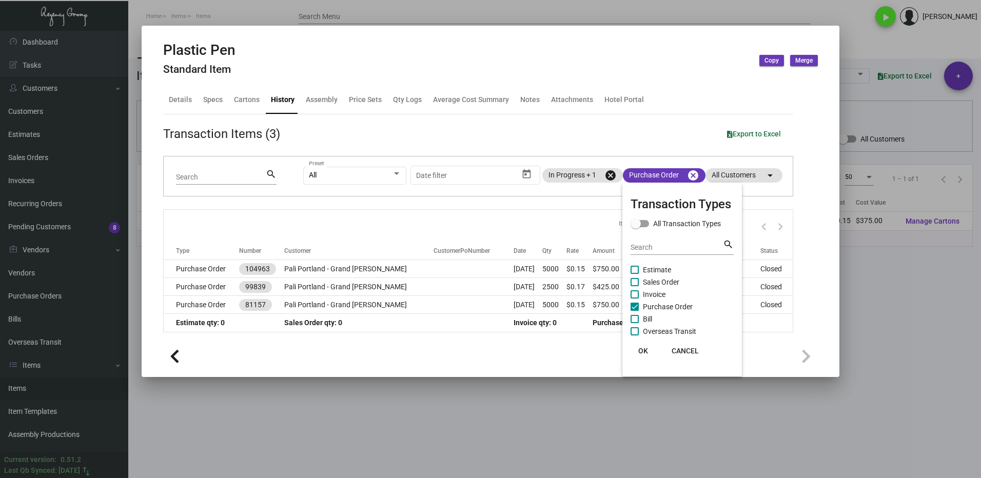
click at [638, 279] on span at bounding box center [634, 282] width 8 height 8
click at [634, 286] on input "Sales Order" at bounding box center [634, 286] width 1 height 1
checkbox input "true"
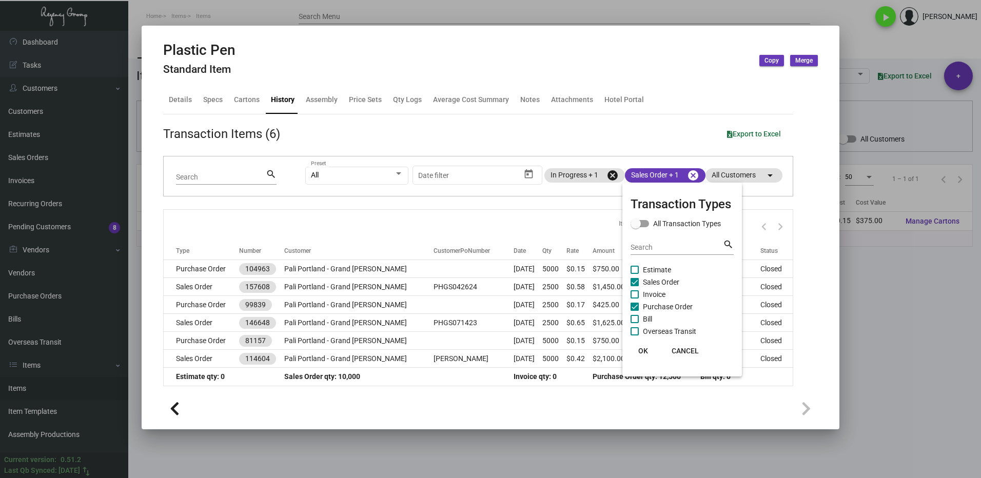
click at [639, 307] on label "Purchase Order" at bounding box center [661, 307] width 62 height 12
click at [634, 311] on input "Purchase Order" at bounding box center [634, 311] width 1 height 1
checkbox input "false"
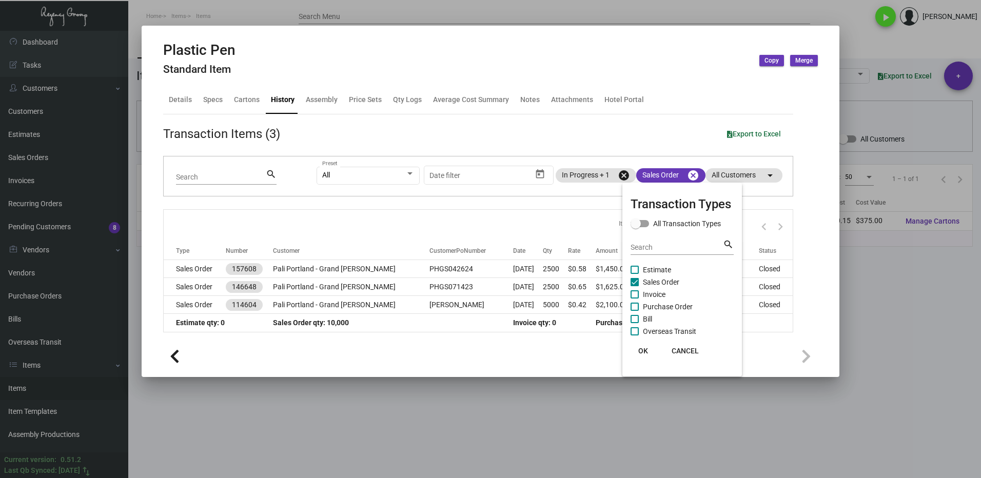
click at [644, 355] on button "OK" at bounding box center [642, 351] width 33 height 18
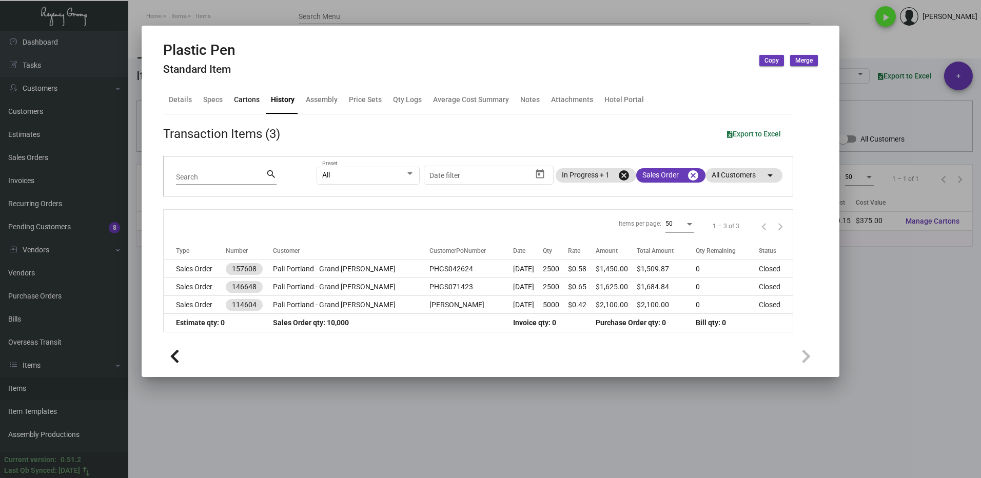
click at [246, 102] on div "Cartons" at bounding box center [247, 99] width 26 height 11
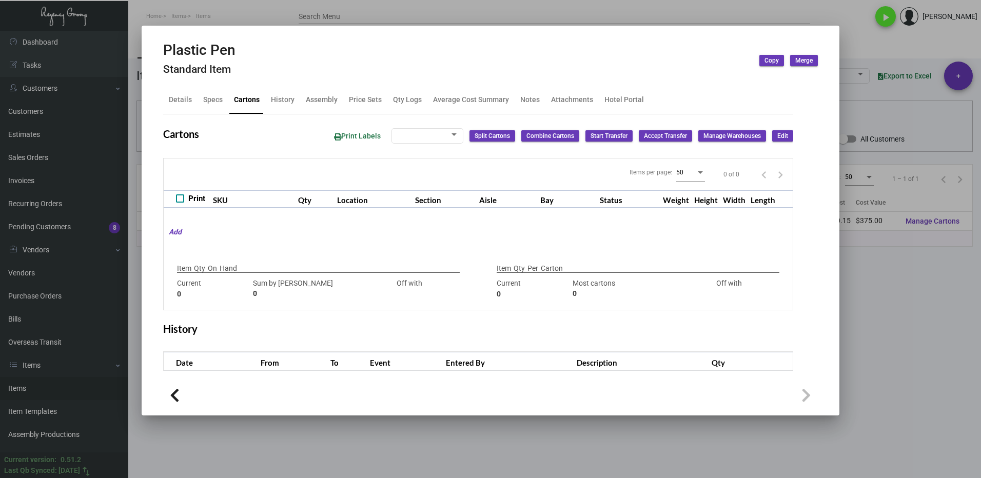
type input "2,500"
type input "2500"
type input "0"
type input "1,000"
type input "1000"
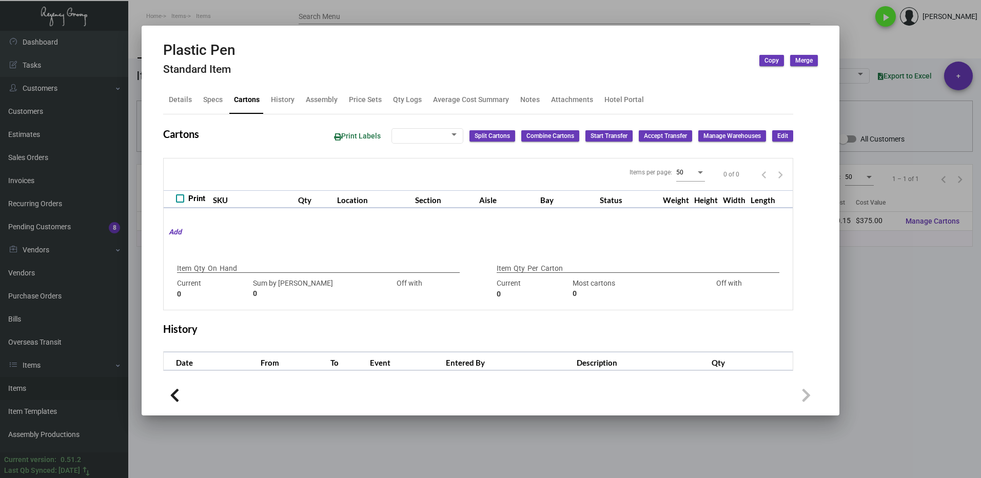
type input "0"
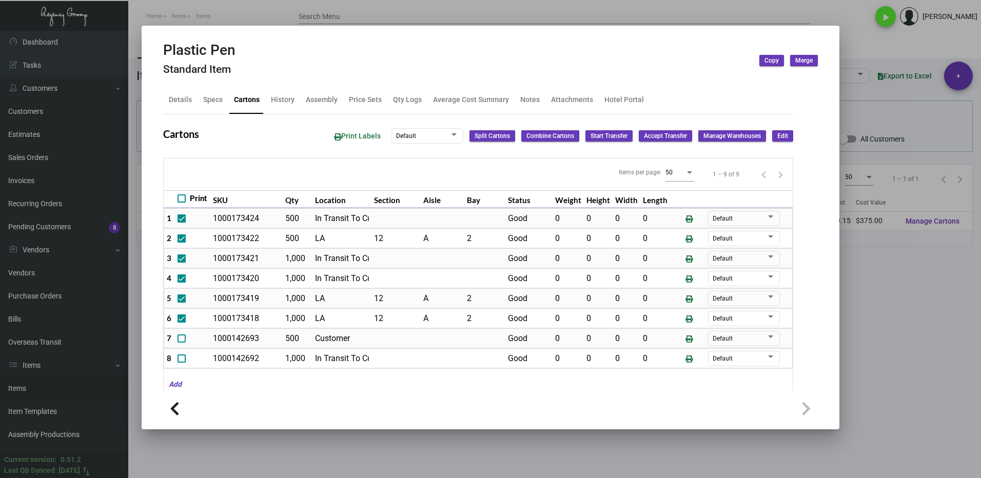
click at [868, 309] on div at bounding box center [490, 239] width 981 height 478
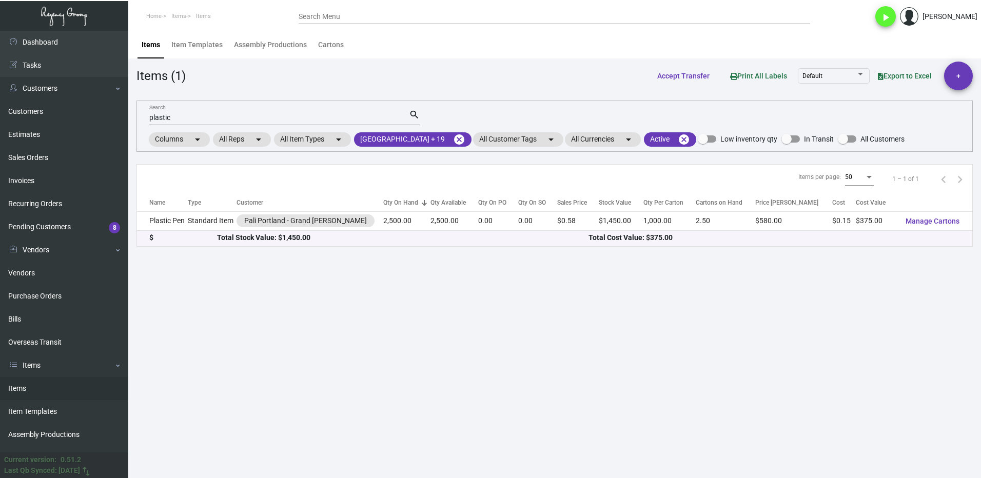
click at [200, 123] on div "plastic Search" at bounding box center [279, 117] width 260 height 16
type input "p"
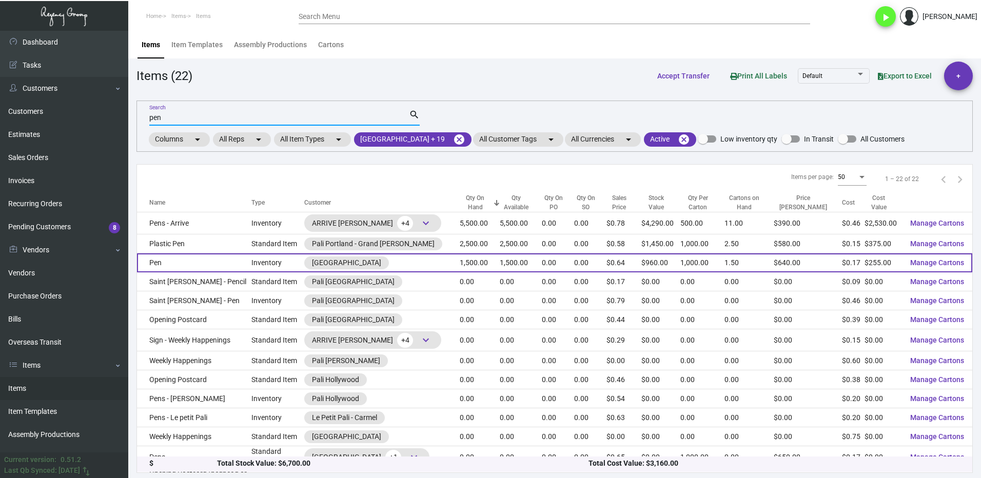
type input "pen"
click at [217, 269] on td "Pen" at bounding box center [194, 262] width 114 height 19
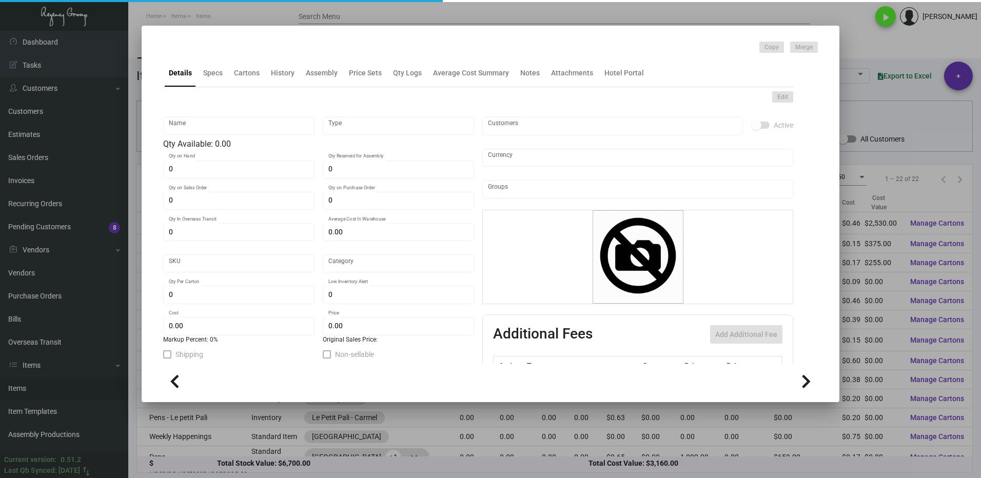
type input "Pen"
type input "Inventory"
type input "1,500"
type input "$ 0.17"
type input "2680"
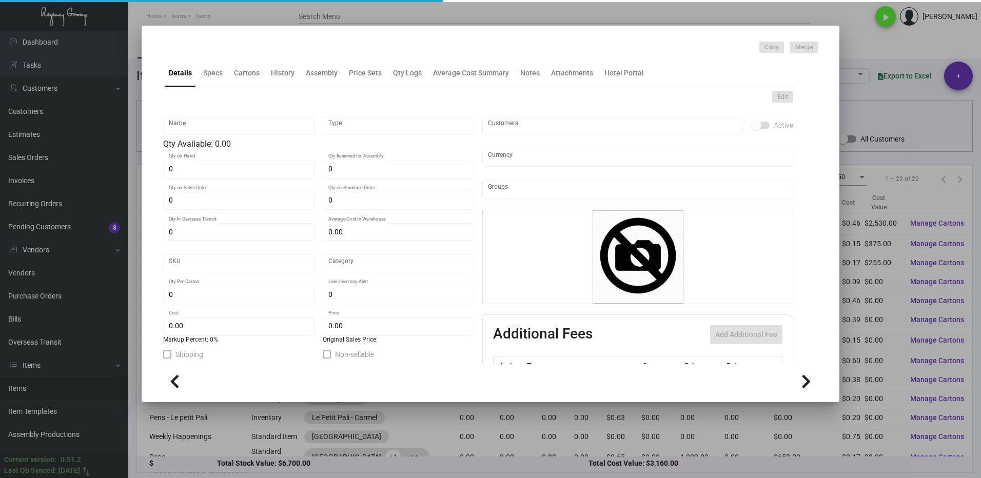
type input "Standard"
type input "1,000"
type input "10,000"
type input "$ 0.17"
type input "$ 0.64"
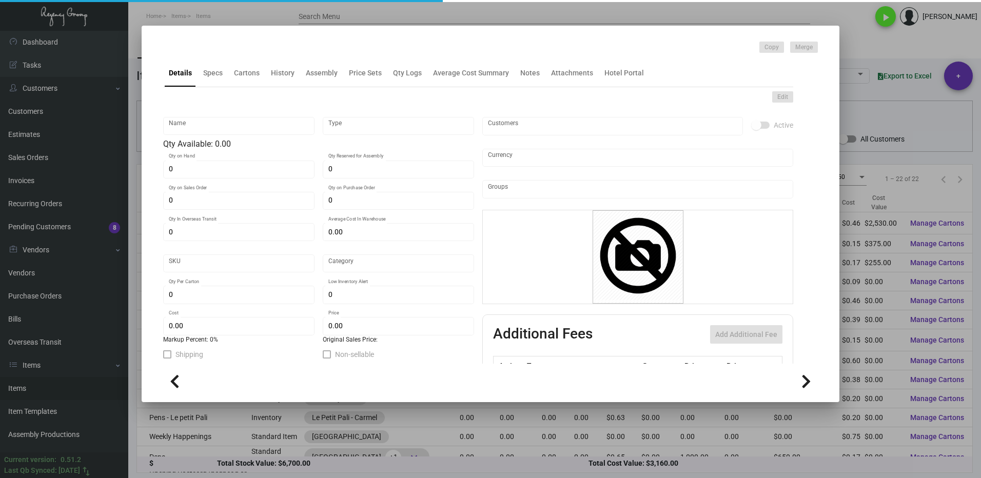
type textarea "Aluminum pen body painted champagne color, parts: metal parts painted champagne…"
type textarea "Metal champagne Pen"
checkbox input "true"
type input "United States Dollar $"
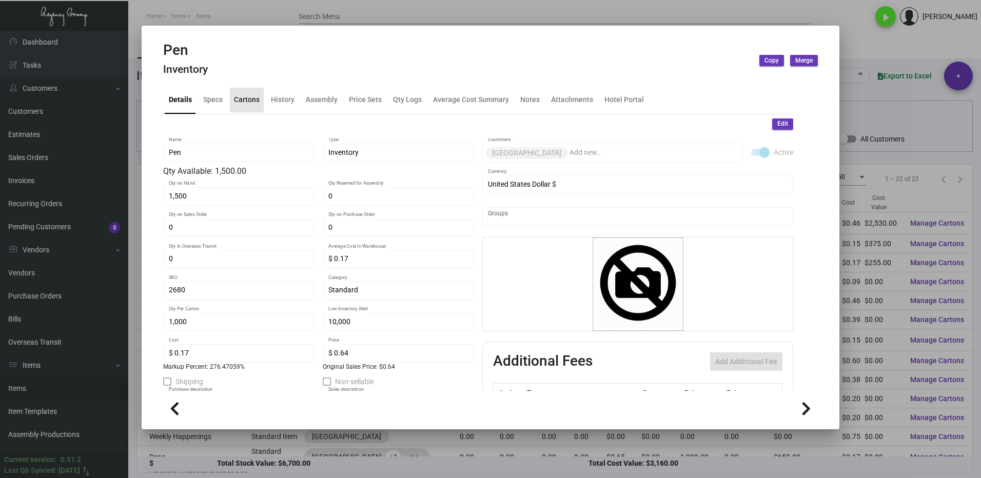
click at [252, 104] on div "Cartons" at bounding box center [247, 99] width 26 height 11
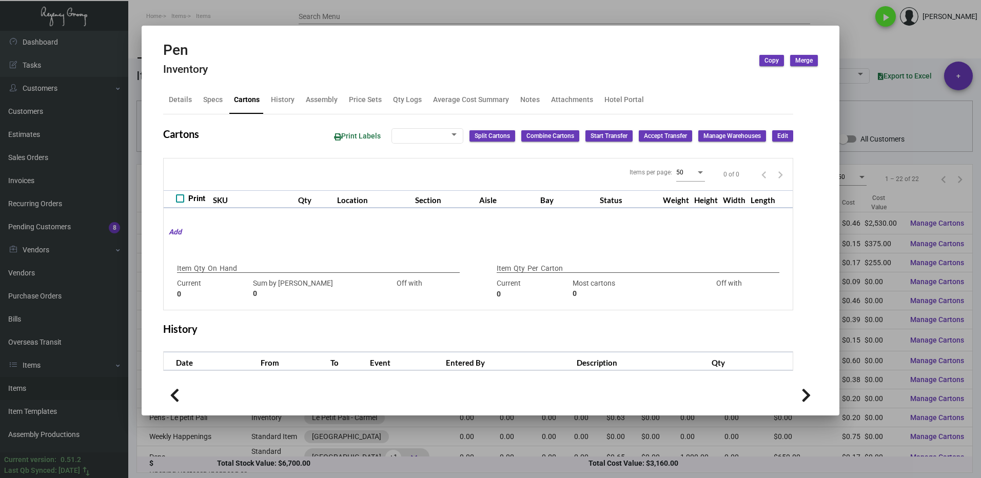
type input "1,500"
type input "500"
type input "+1000"
type input "1,000"
type input "1000"
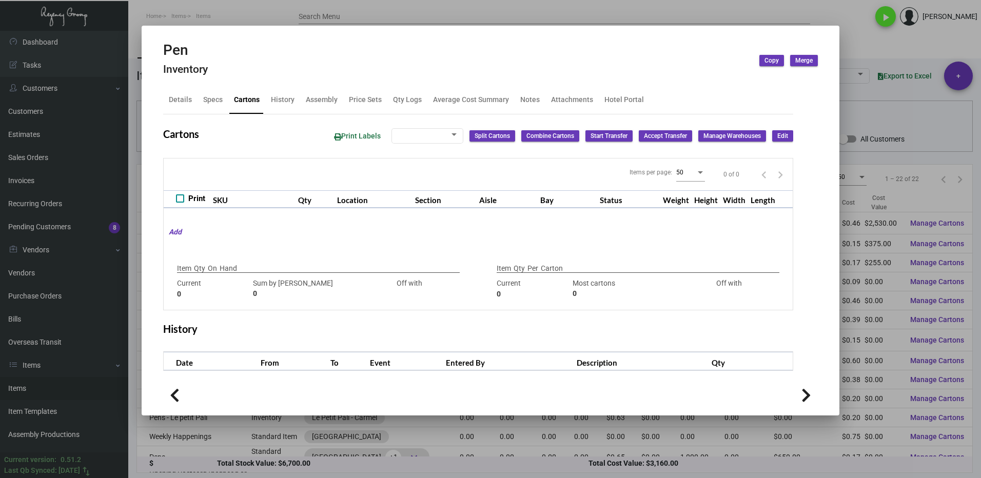
type input "0"
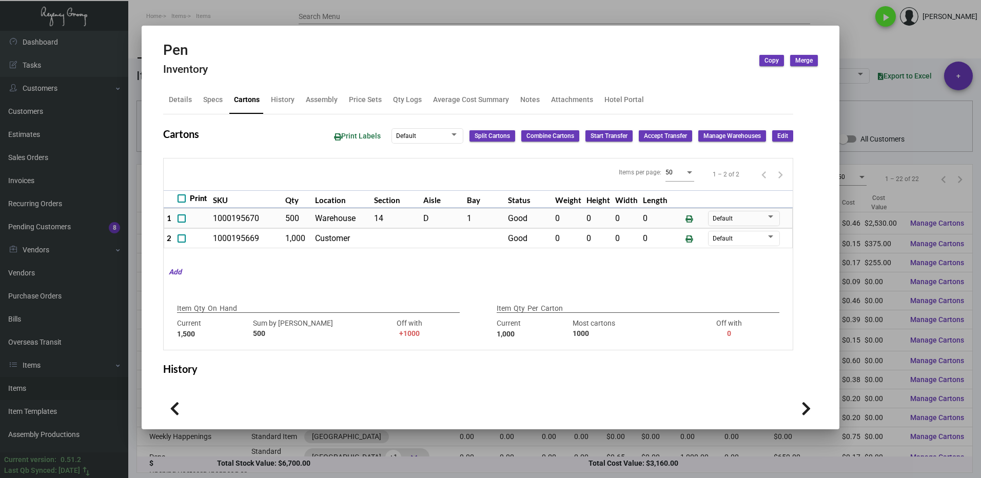
click at [873, 42] on div at bounding box center [490, 239] width 981 height 478
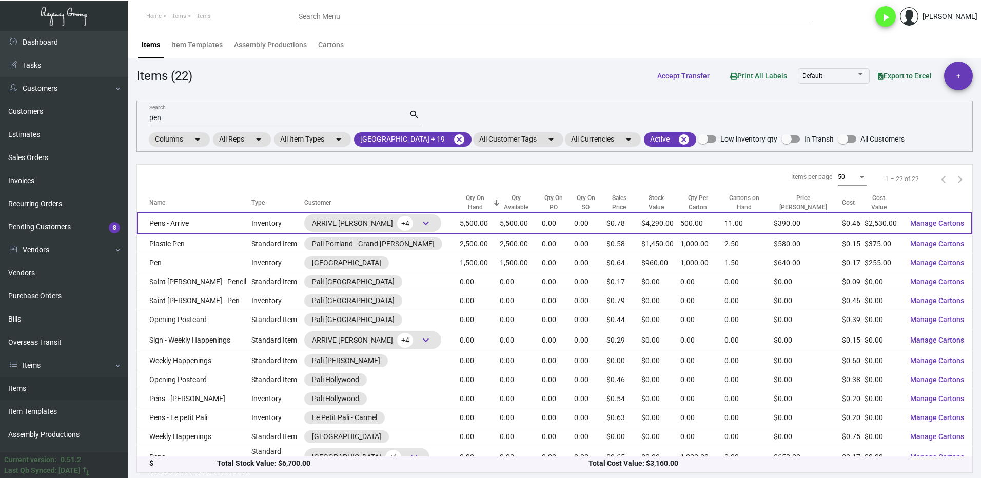
click at [220, 223] on td "Pens - Arrive" at bounding box center [194, 223] width 114 height 22
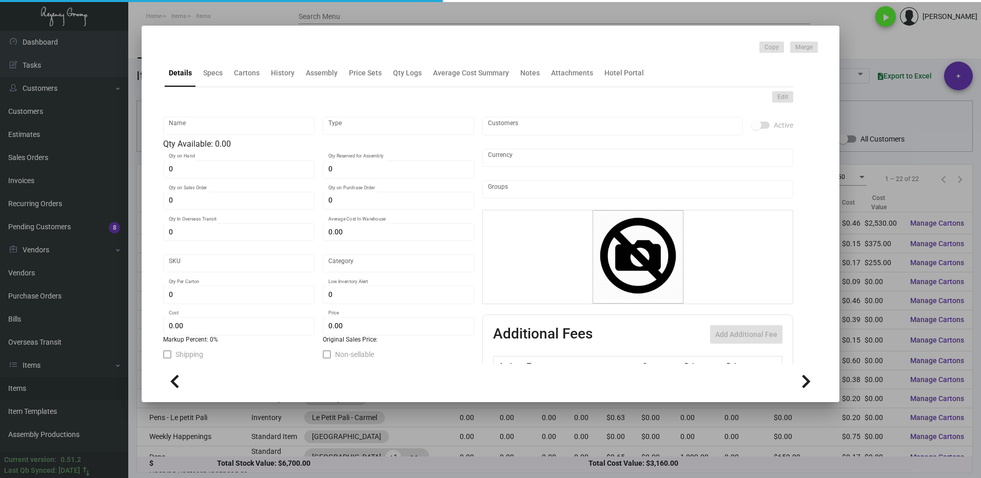
type input "Pens - Arrive"
type input "Inventory"
type input "5,500"
type input "$ 0.46"
type input "Arrive A -Pen-80"
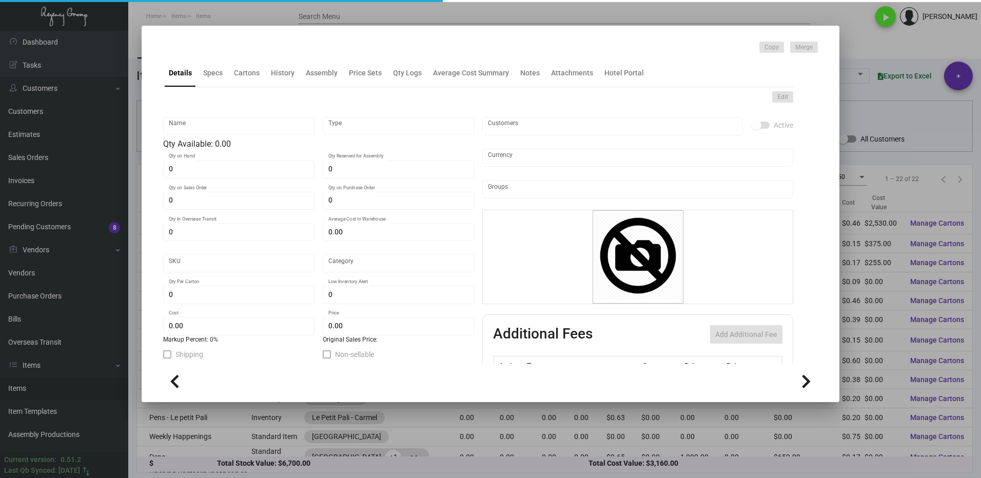
type input "Standard"
type input "500"
type input "$ 0.46"
type input "$ 0.78"
checkbox input "true"
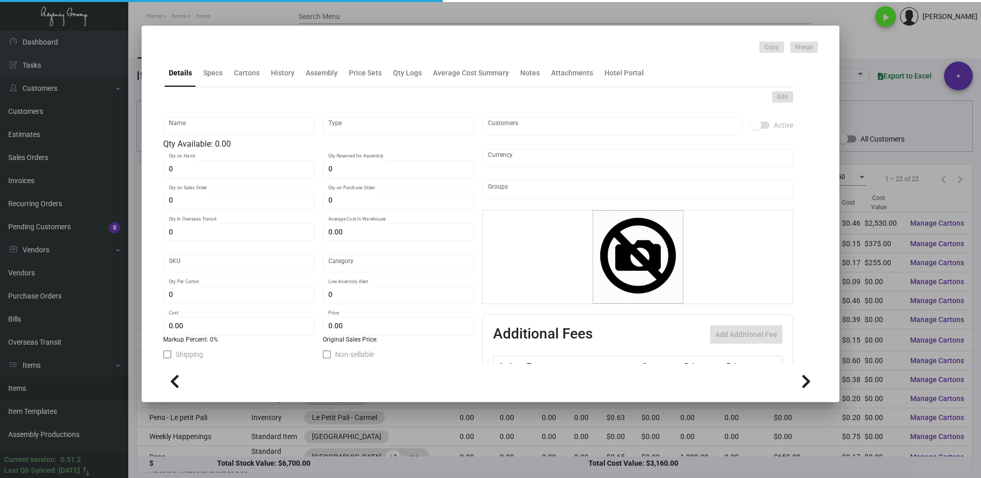
checkbox input "true"
type input "United States Dollar $"
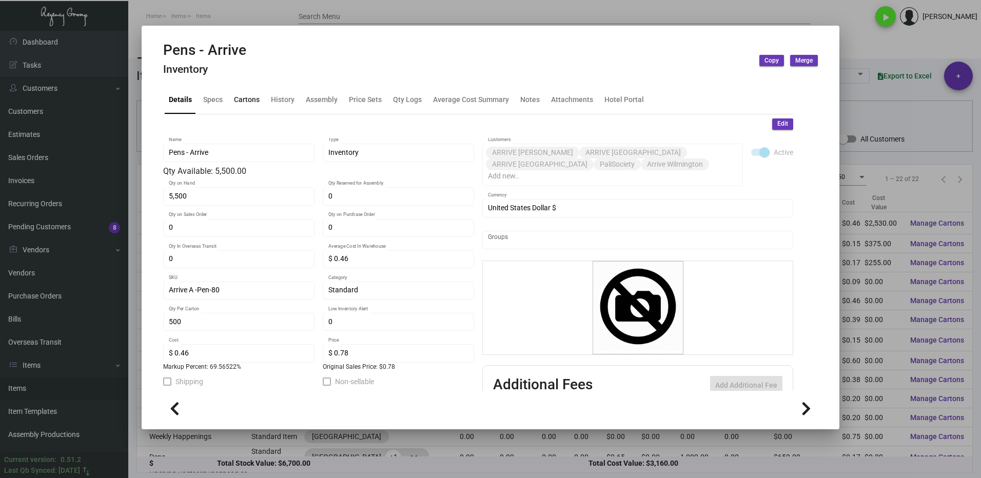
click at [245, 101] on div "Cartons" at bounding box center [247, 99] width 26 height 11
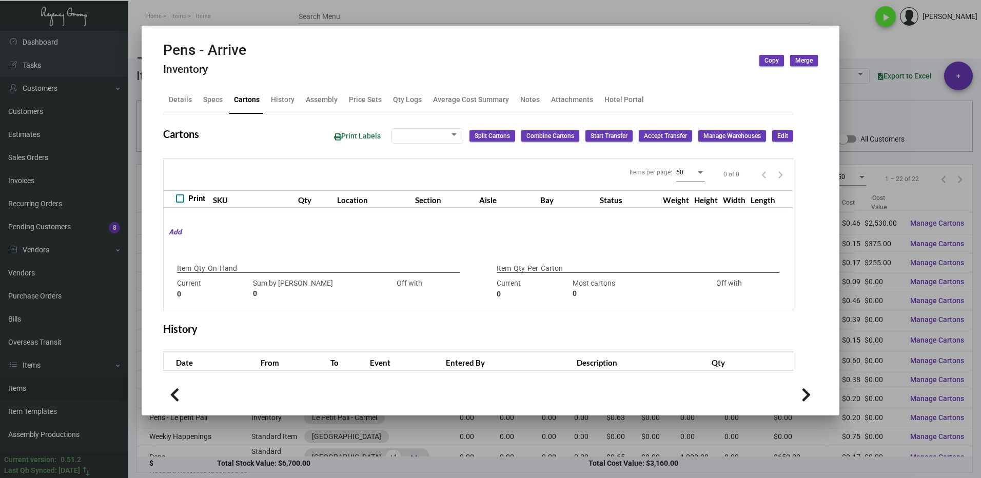
checkbox input "true"
type input "5,500"
type input "5500"
type input "0"
type input "500"
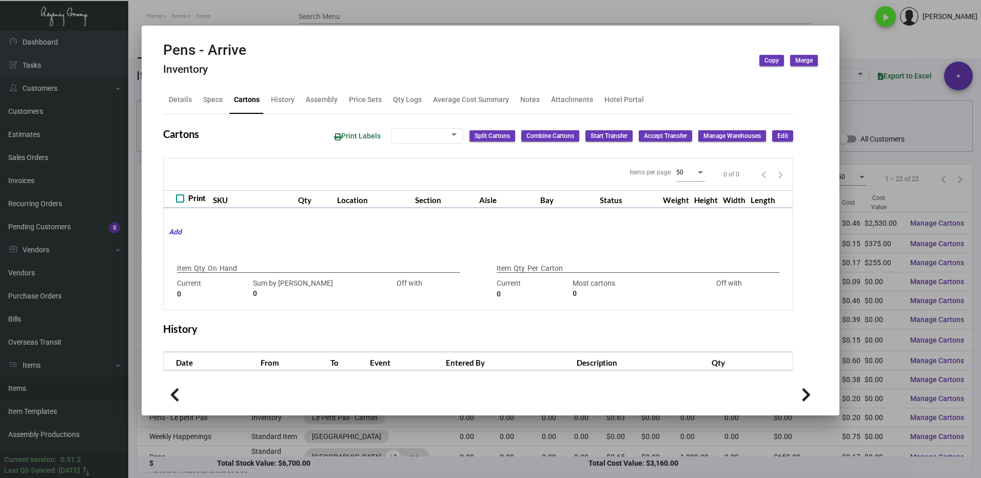
type input "500"
type input "0"
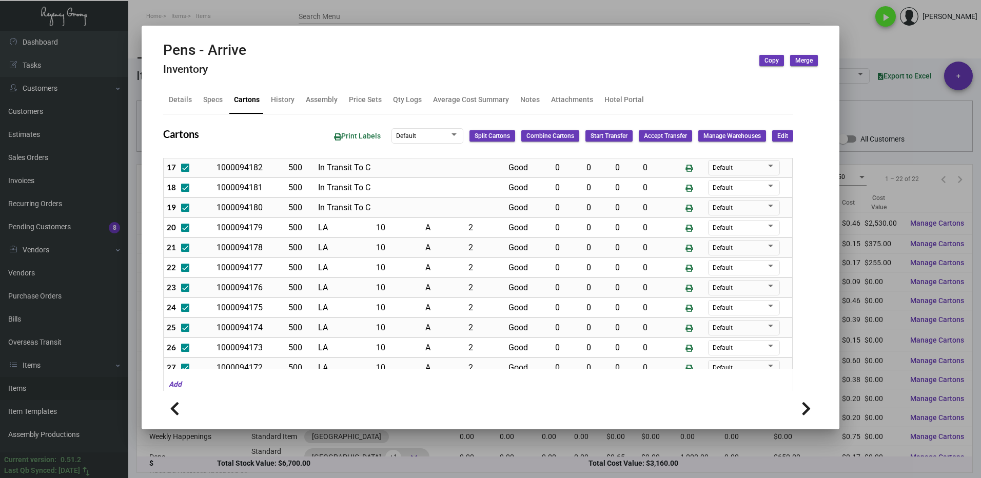
scroll to position [396, 0]
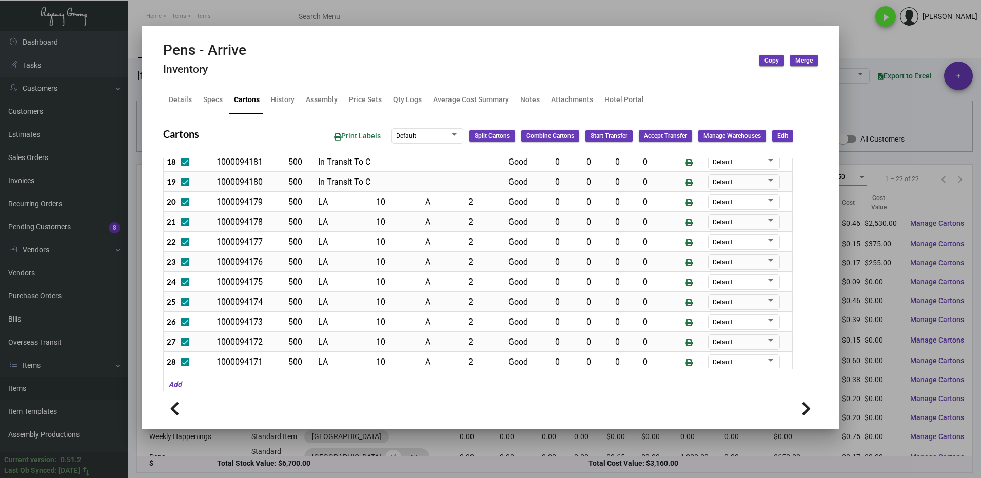
click at [863, 48] on div at bounding box center [490, 239] width 981 height 478
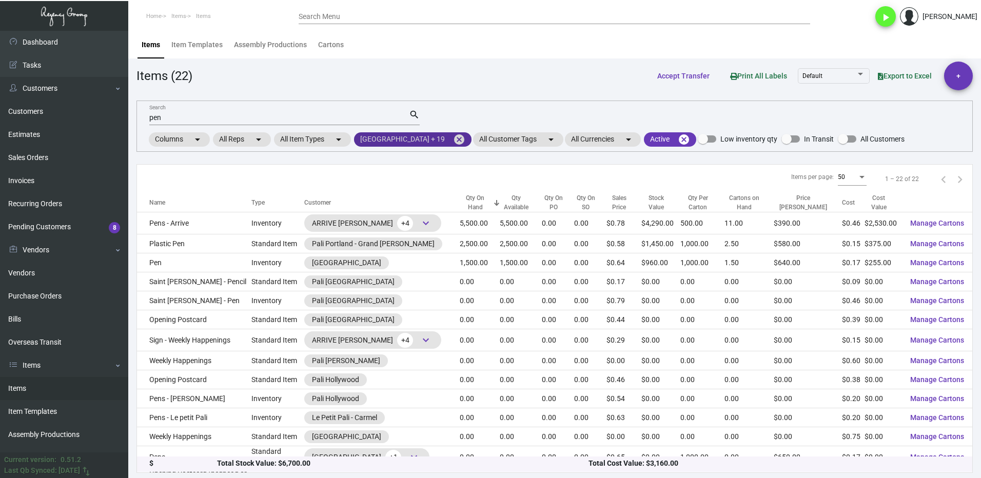
click at [447, 140] on mat-chip "[GEOGRAPHIC_DATA] + 19 cancel" at bounding box center [412, 139] width 117 height 14
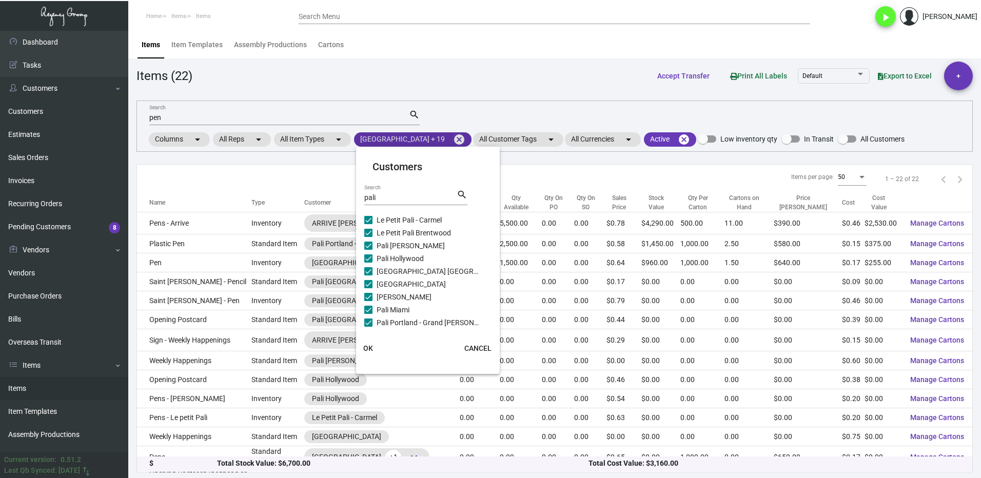
click at [447, 140] on div at bounding box center [490, 239] width 981 height 478
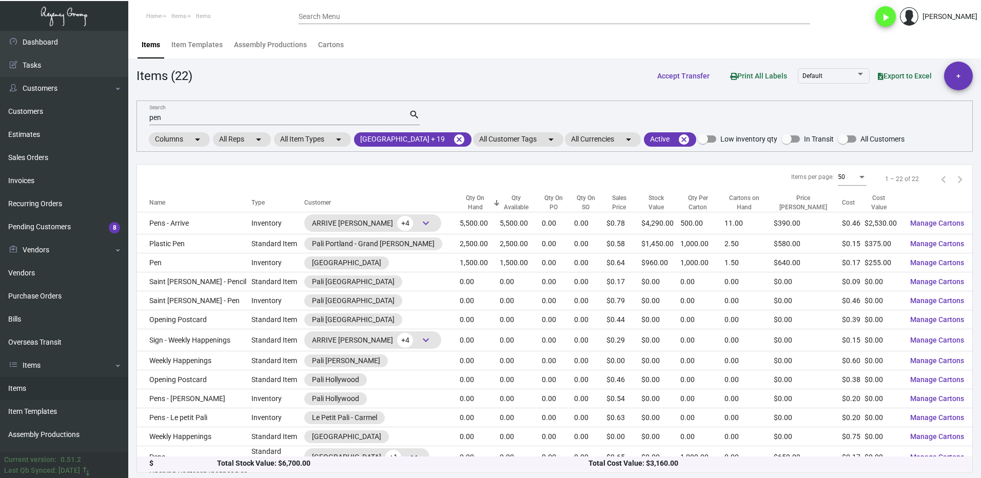
click at [164, 121] on input "pen" at bounding box center [279, 118] width 260 height 8
type input "p"
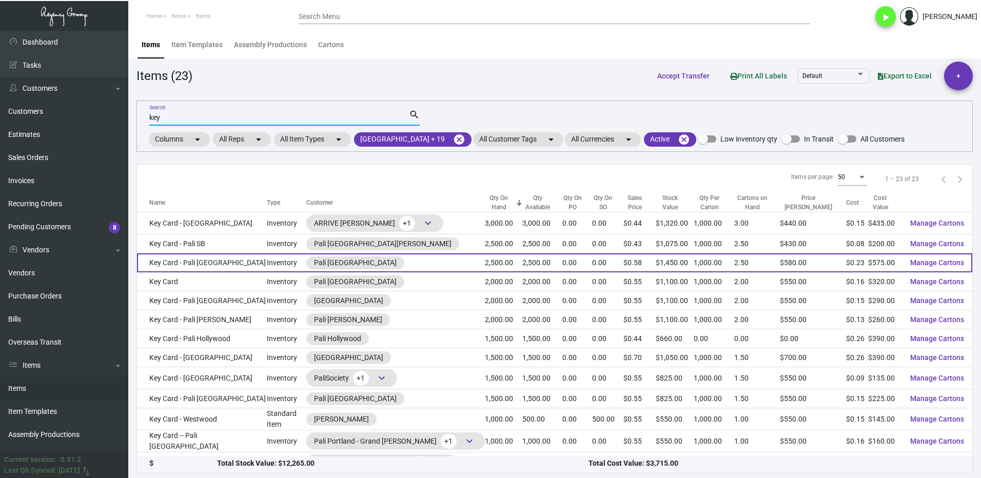
type input "key"
click at [226, 263] on td "Key Card - Pali [GEOGRAPHIC_DATA]" at bounding box center [202, 262] width 130 height 19
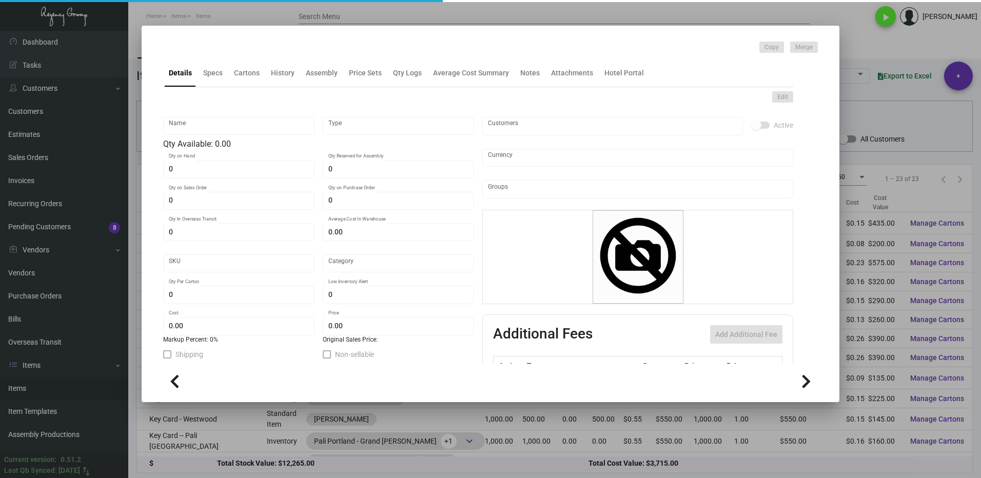
type input "Key Card - Pali [GEOGRAPHIC_DATA]"
type input "Inventory"
type input "2,500"
type input "$ 0.26409"
type input "PALI [PERSON_NAME]-Key Card -45"
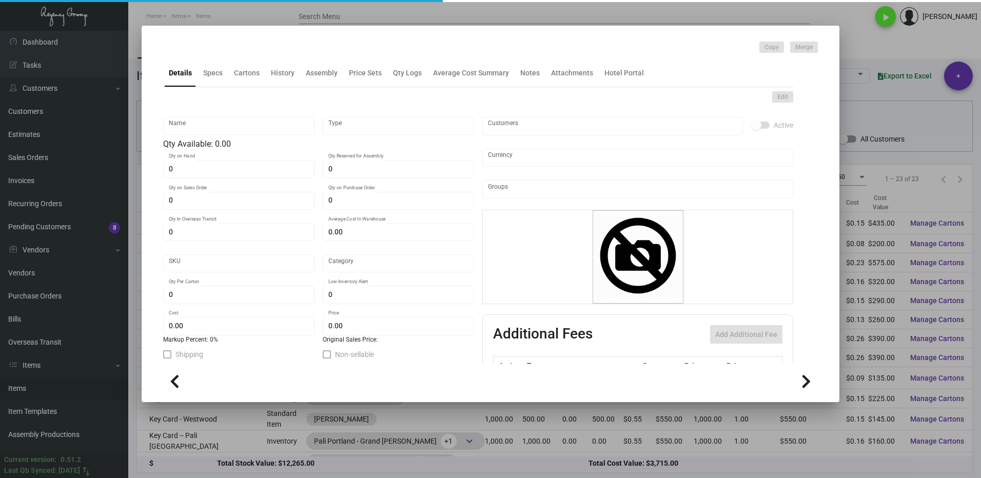
type input "Standard"
type input "1,000"
type input "$ 0.23"
type input "$ 0.58"
checkbox input "true"
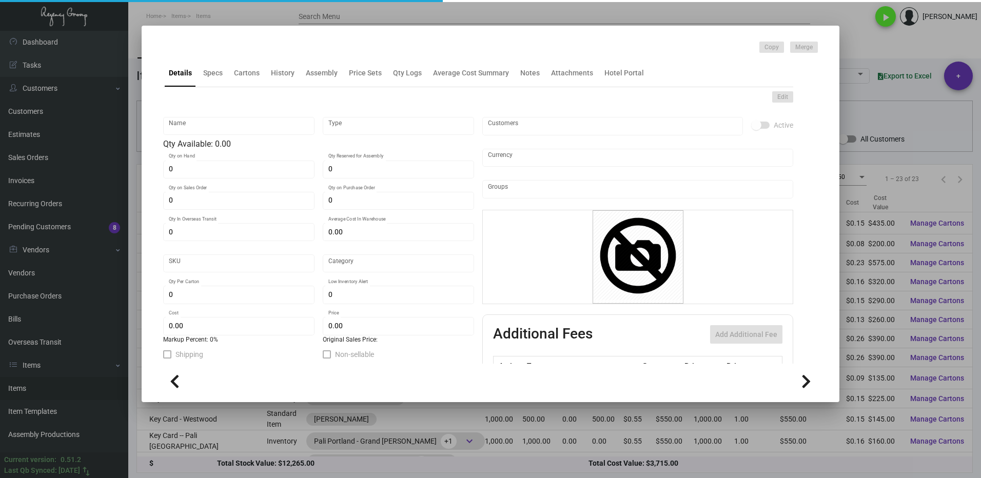
type input "United States Dollar $"
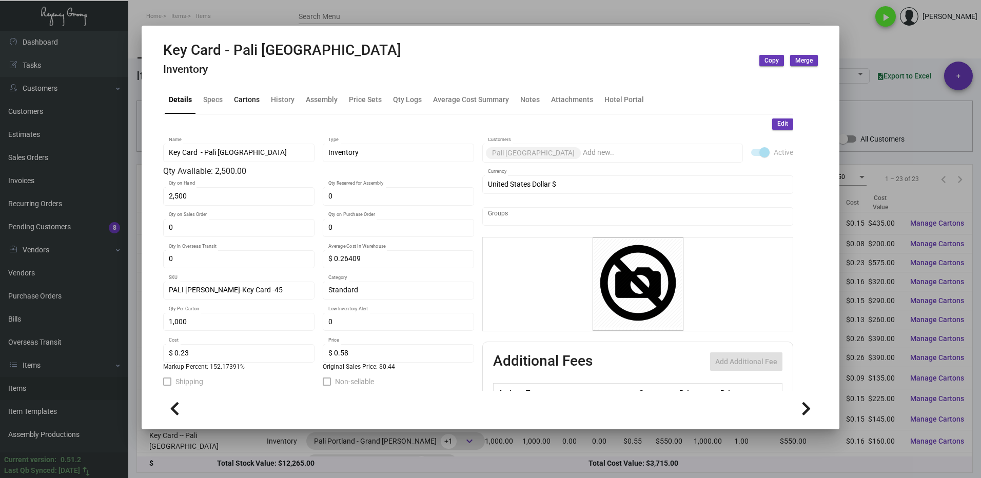
click at [246, 102] on div "Cartons" at bounding box center [247, 99] width 26 height 11
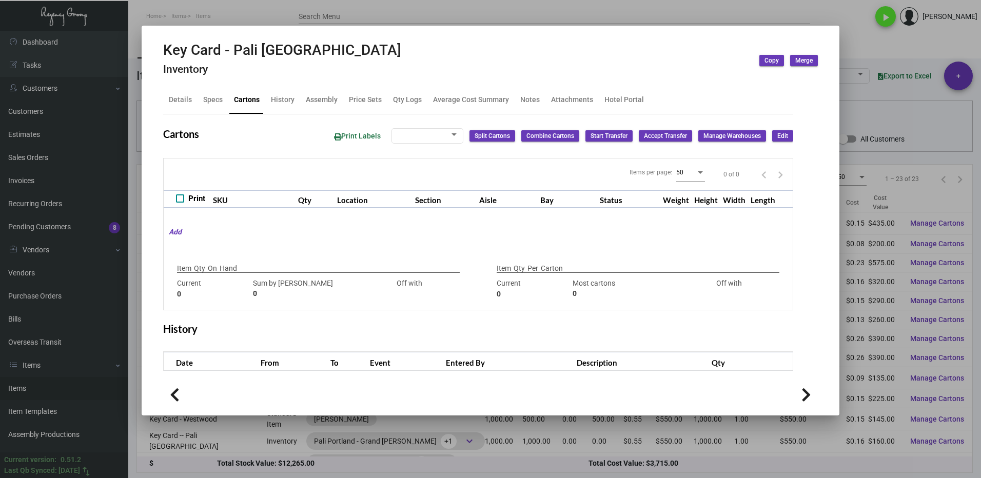
type input "2,500"
type input "11500"
type input "-9000"
type input "1,000"
type input "1000"
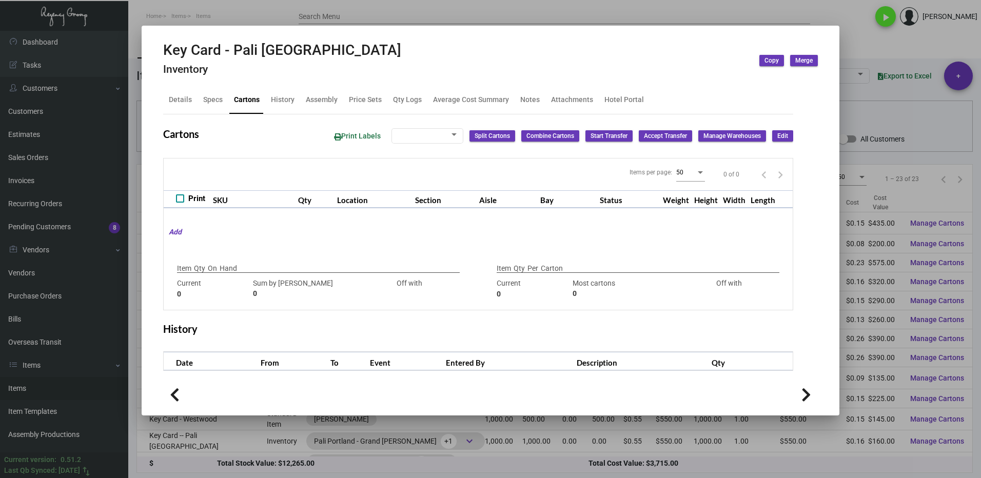
type input "0"
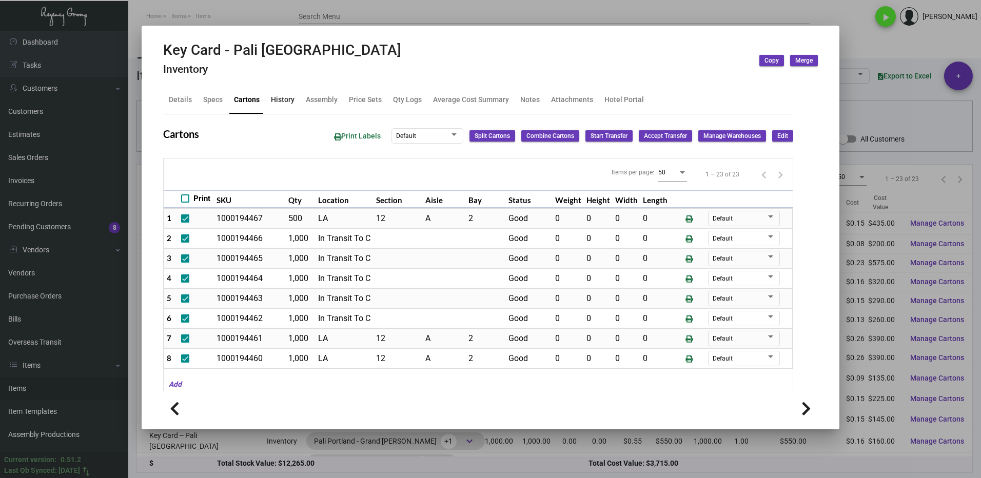
click at [279, 98] on div "History" at bounding box center [283, 99] width 24 height 11
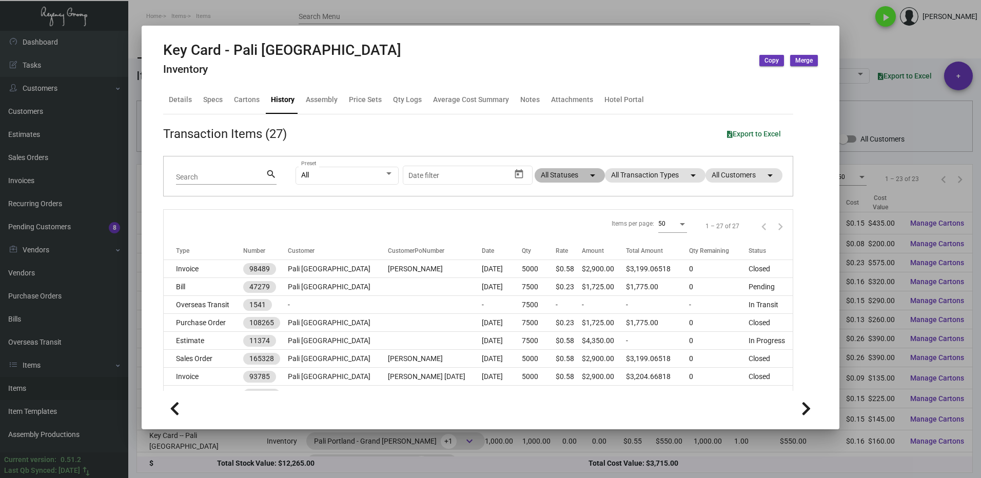
click at [554, 178] on mat-chip "All Statuses arrow_drop_down" at bounding box center [569, 175] width 70 height 14
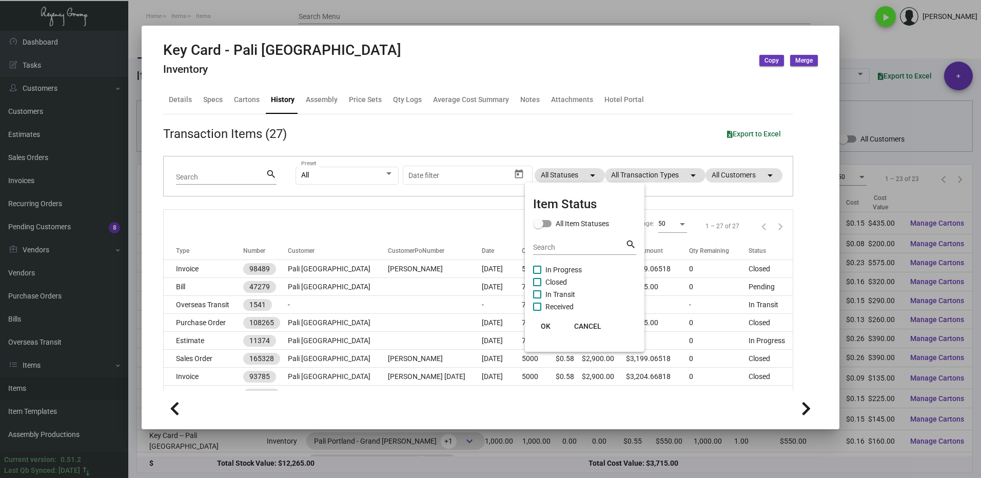
click at [543, 273] on label "In Progress" at bounding box center [557, 270] width 49 height 12
click at [537, 274] on input "In Progress" at bounding box center [536, 274] width 1 height 1
checkbox input "true"
click at [545, 280] on span "Closed" at bounding box center [556, 282] width 22 height 12
click at [537, 286] on input "Closed" at bounding box center [536, 286] width 1 height 1
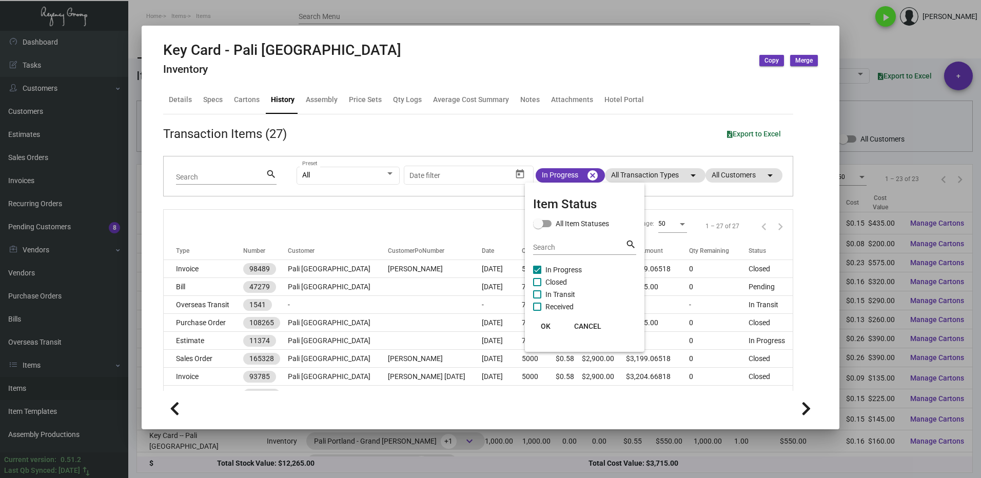
checkbox input "true"
click at [543, 323] on span "OK" at bounding box center [546, 326] width 10 height 8
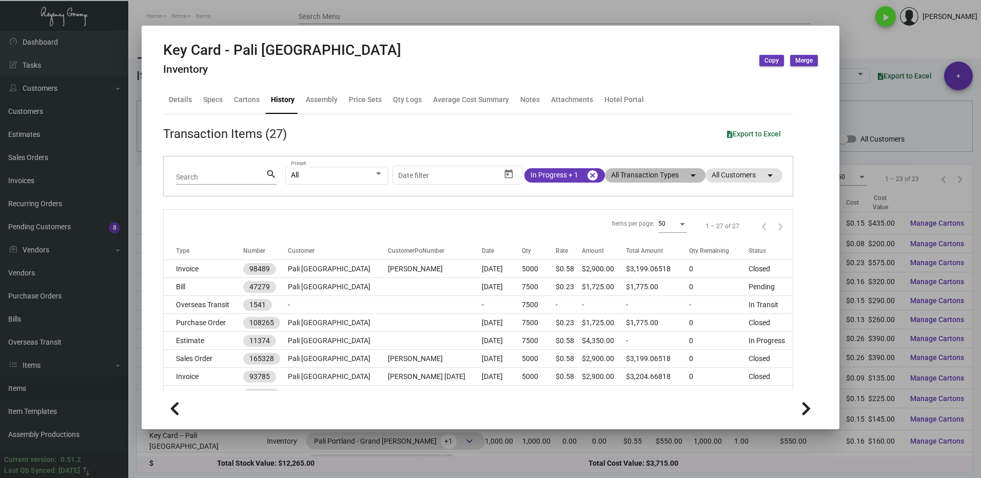
click at [638, 173] on mat-chip "All Transaction Types arrow_drop_down" at bounding box center [655, 175] width 101 height 14
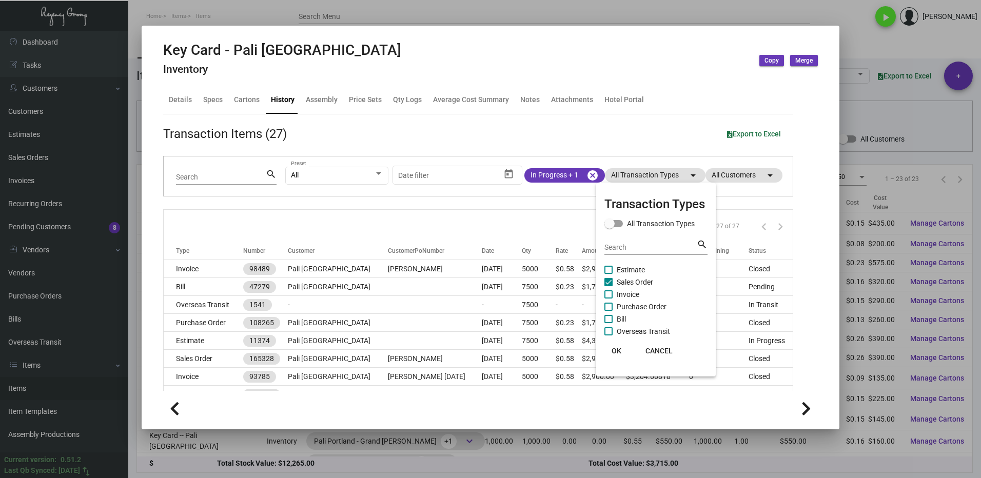
click at [614, 277] on label "Sales Order" at bounding box center [628, 282] width 49 height 12
click at [608, 286] on input "Sales Order" at bounding box center [608, 286] width 1 height 1
checkbox input "false"
click at [613, 307] on label "Purchase Order" at bounding box center [635, 307] width 62 height 12
click at [608, 311] on input "Purchase Order" at bounding box center [608, 311] width 1 height 1
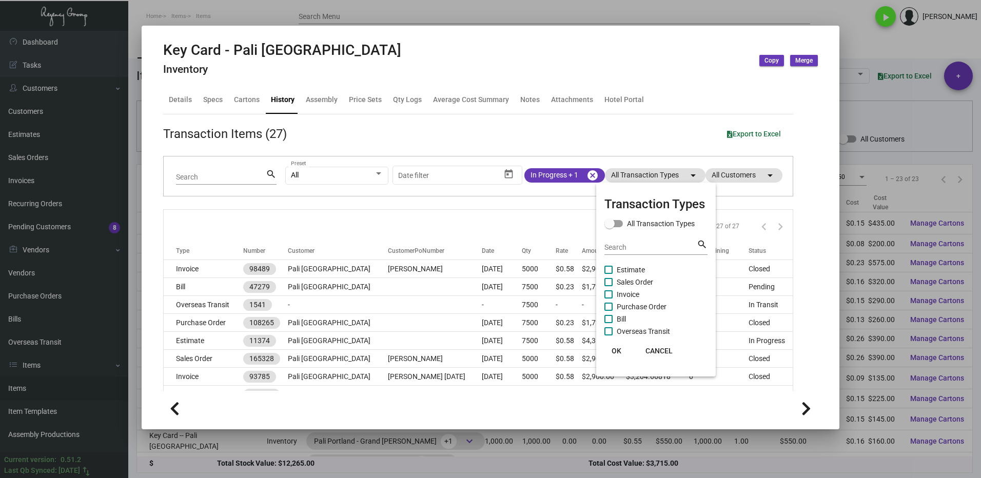
checkbox input "true"
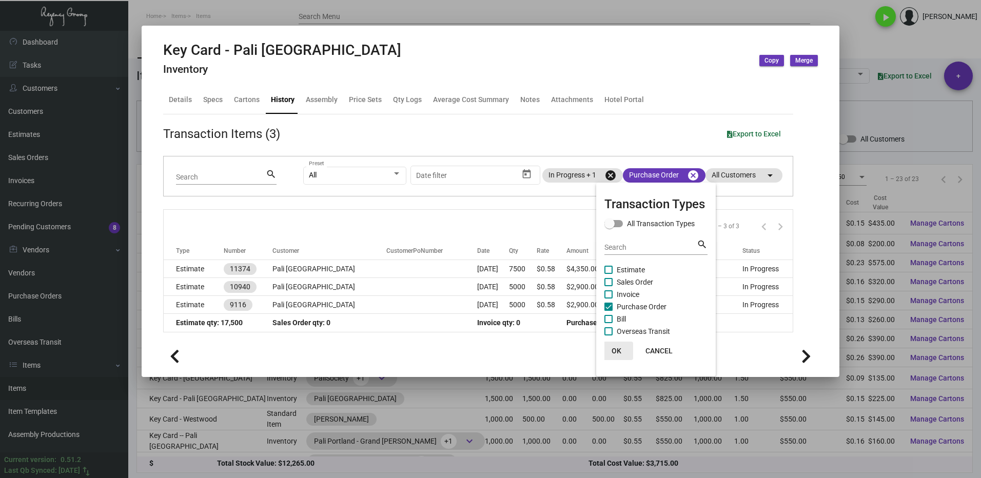
click at [616, 351] on span "OK" at bounding box center [616, 351] width 10 height 8
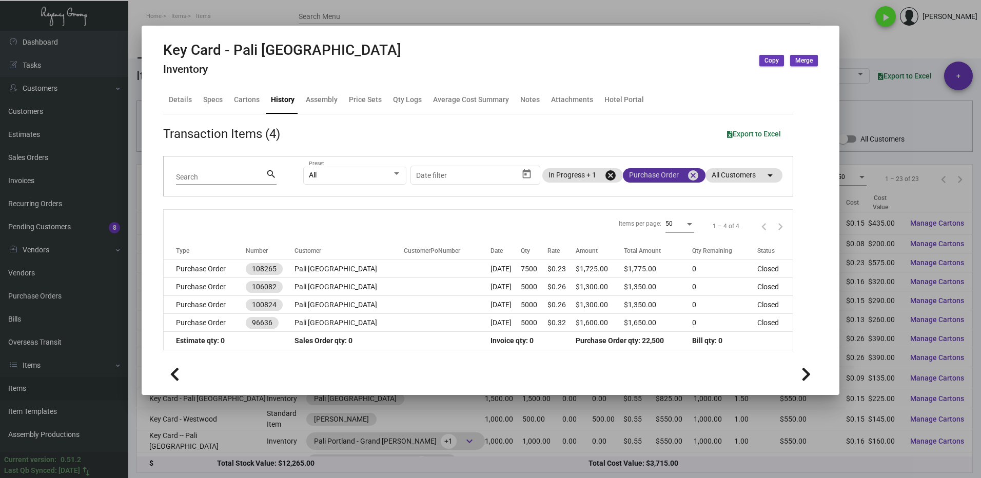
click at [654, 175] on mat-chip "Purchase Order cancel" at bounding box center [664, 175] width 83 height 14
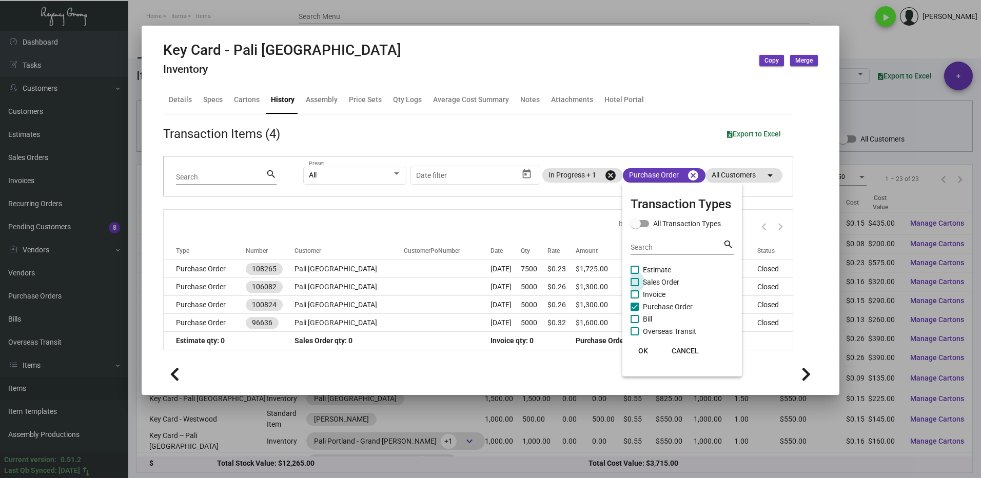
drag, startPoint x: 644, startPoint y: 277, endPoint x: 642, endPoint y: 293, distance: 16.1
click at [644, 277] on span "Sales Order" at bounding box center [661, 282] width 36 height 12
click at [634, 286] on input "Sales Order" at bounding box center [634, 286] width 1 height 1
checkbox input "true"
click at [638, 303] on span at bounding box center [634, 307] width 8 height 8
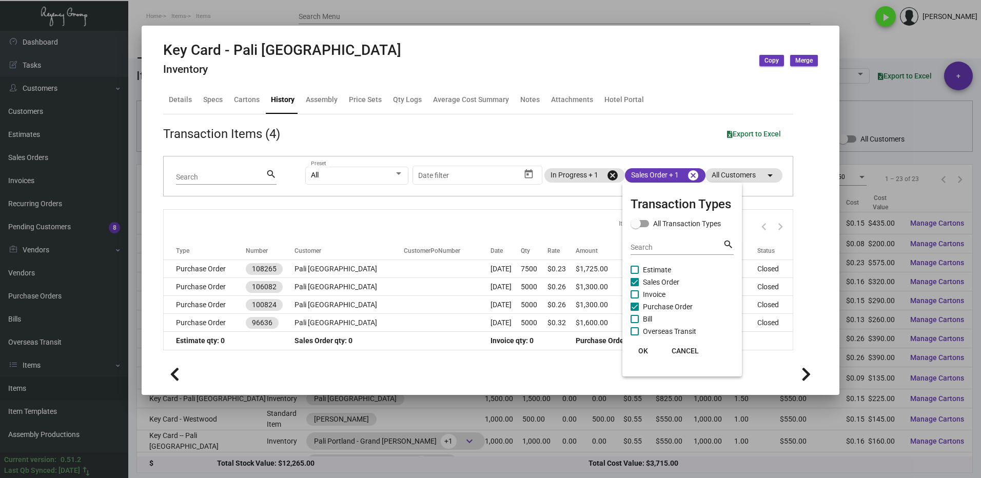
click at [634, 311] on input "Purchase Order" at bounding box center [634, 311] width 1 height 1
checkbox input "false"
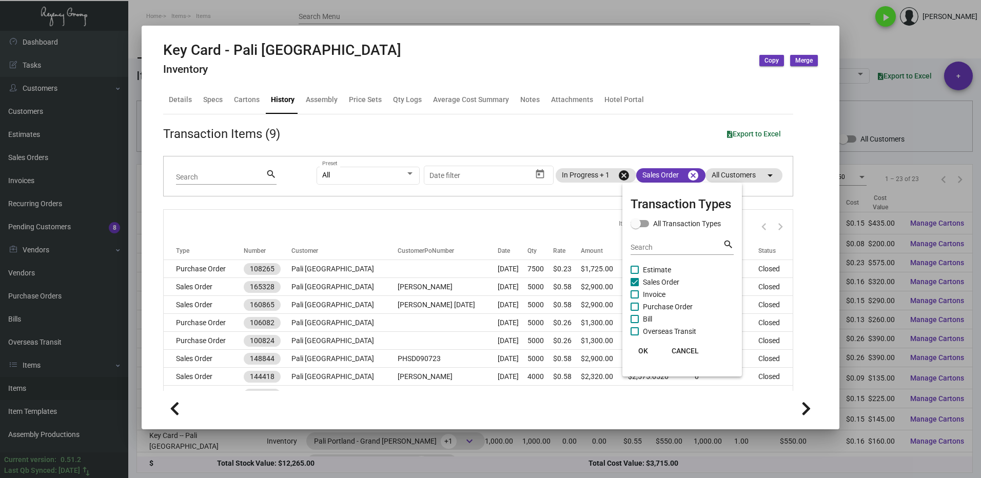
click at [644, 352] on span "OK" at bounding box center [643, 351] width 10 height 8
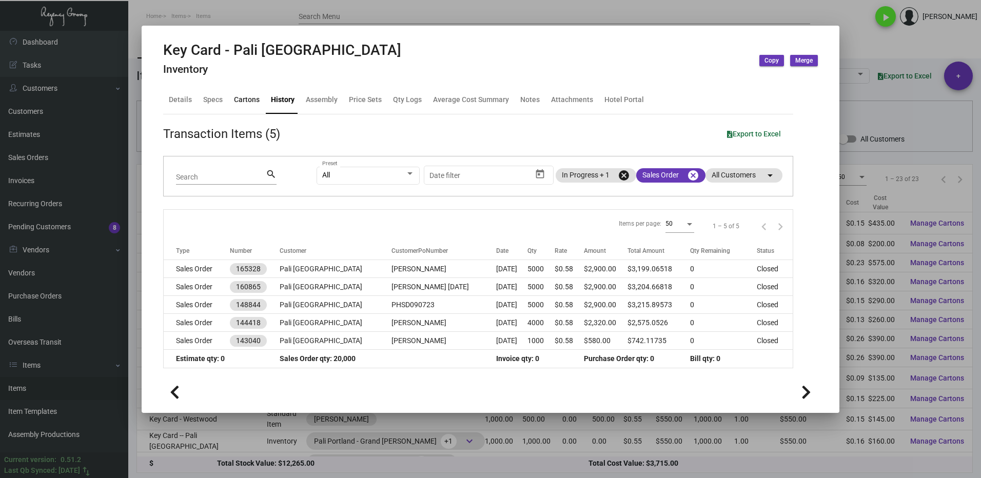
click at [245, 98] on div "Cartons" at bounding box center [247, 99] width 26 height 11
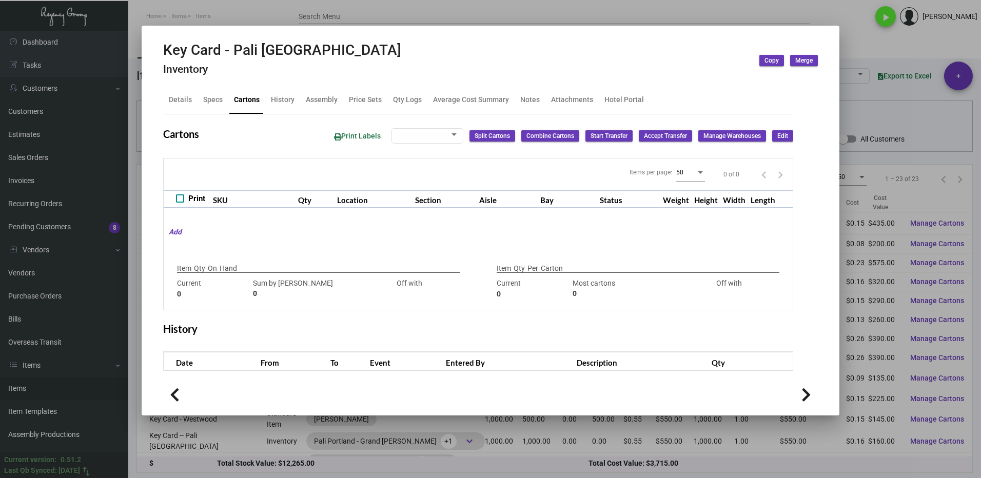
type input "2,500"
type input "11500"
type input "-9000"
type input "1,000"
type input "1000"
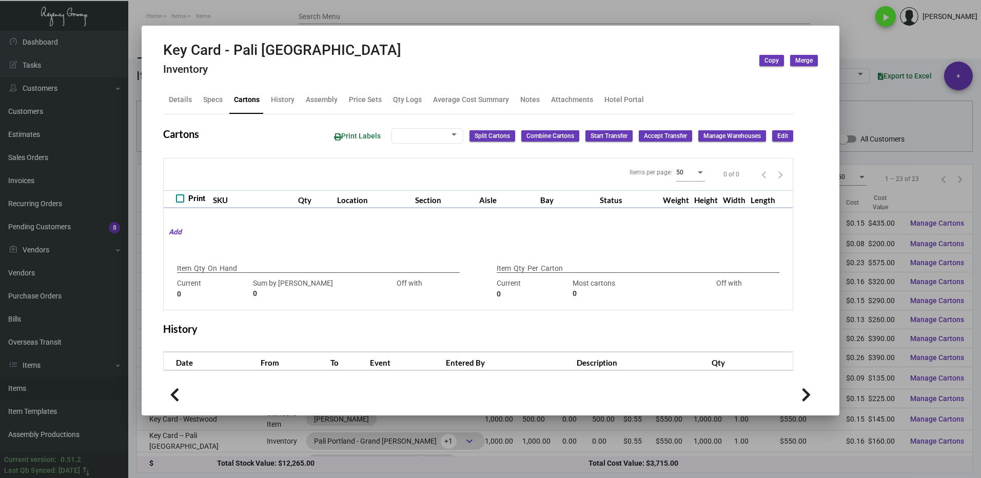
type input "0"
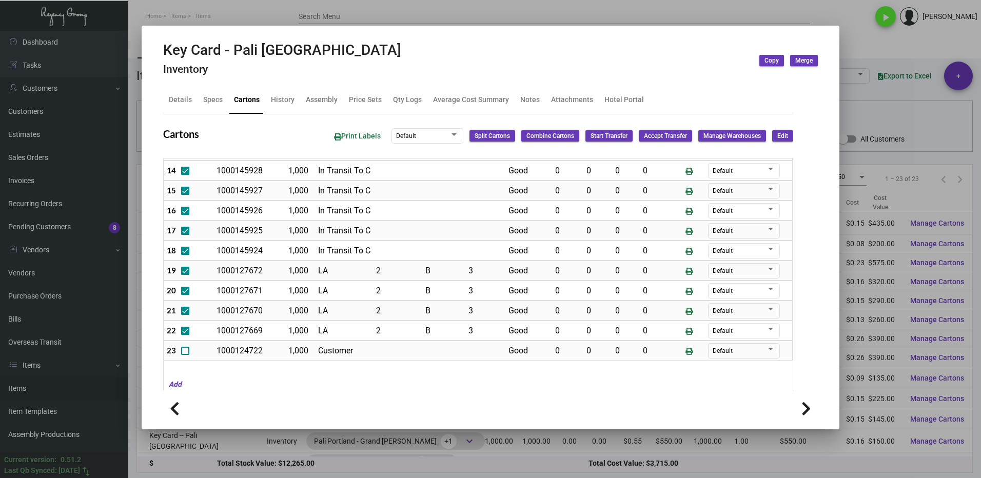
click at [864, 46] on div at bounding box center [490, 239] width 981 height 478
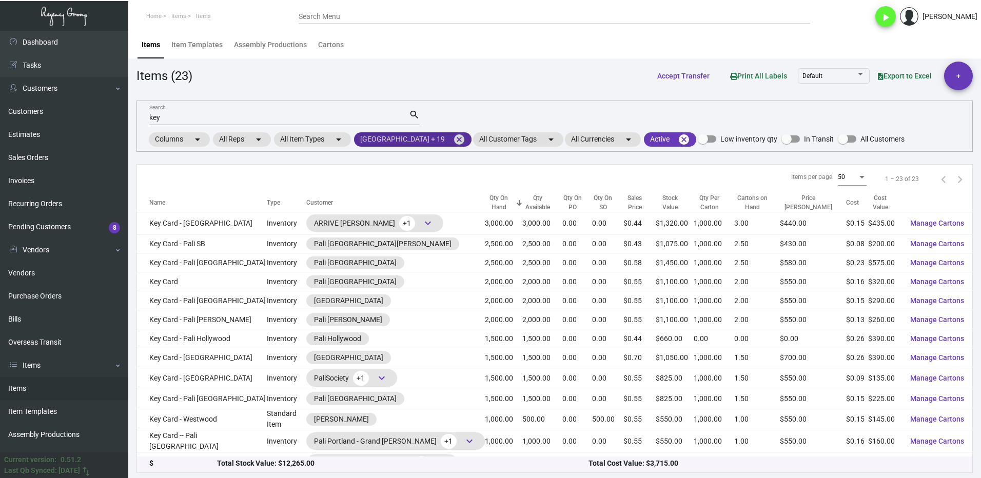
click at [471, 135] on mat-chip "[GEOGRAPHIC_DATA] + 19 cancel" at bounding box center [412, 139] width 117 height 14
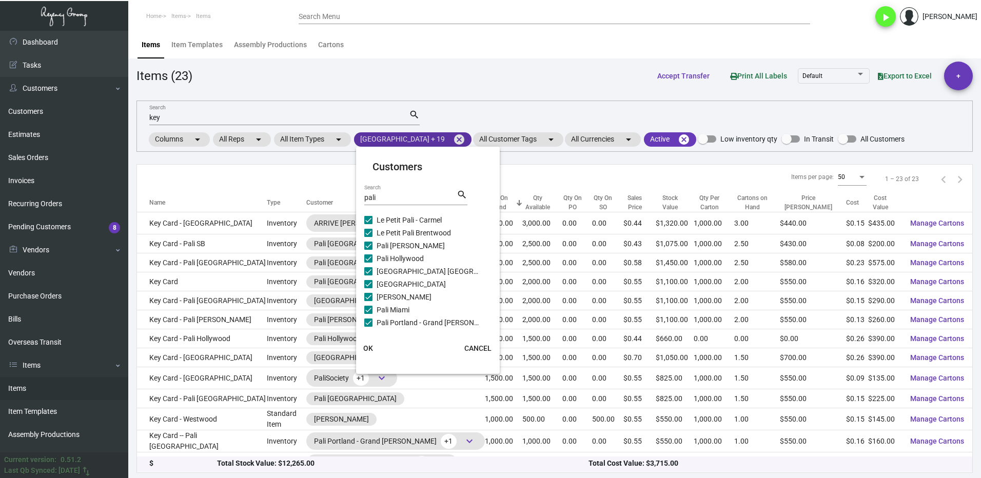
click at [475, 137] on div at bounding box center [490, 239] width 981 height 478
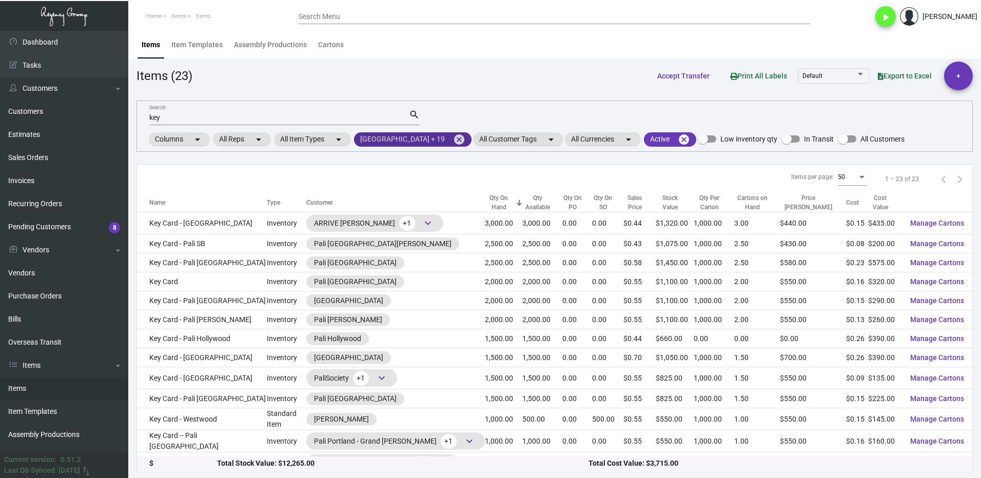
click at [465, 138] on mat-icon "cancel" at bounding box center [459, 139] width 12 height 12
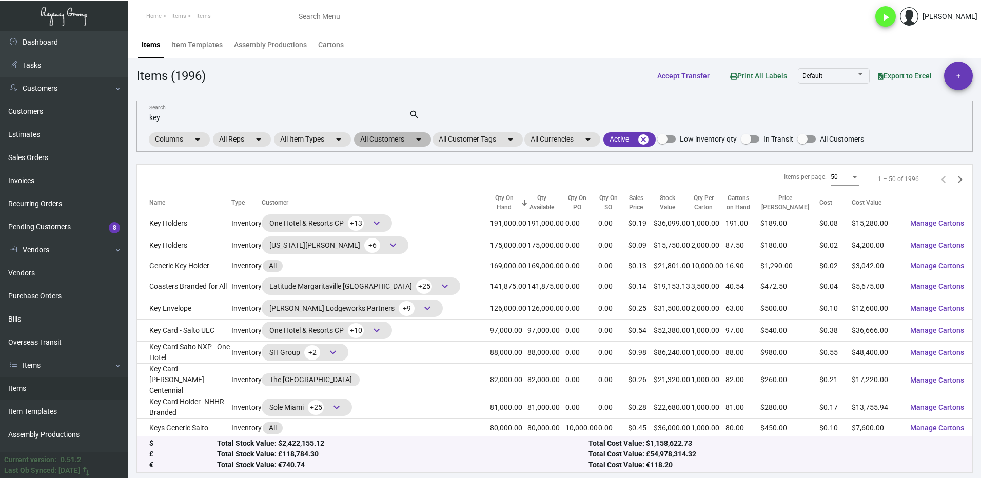
click at [384, 139] on mat-chip "All Customers arrow_drop_down" at bounding box center [392, 139] width 77 height 14
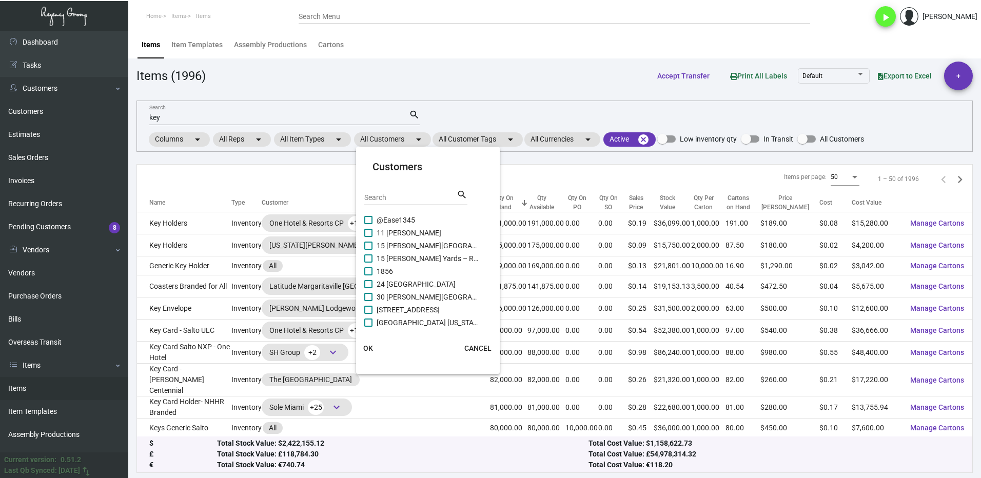
click at [387, 197] on input "Search" at bounding box center [410, 198] width 92 height 8
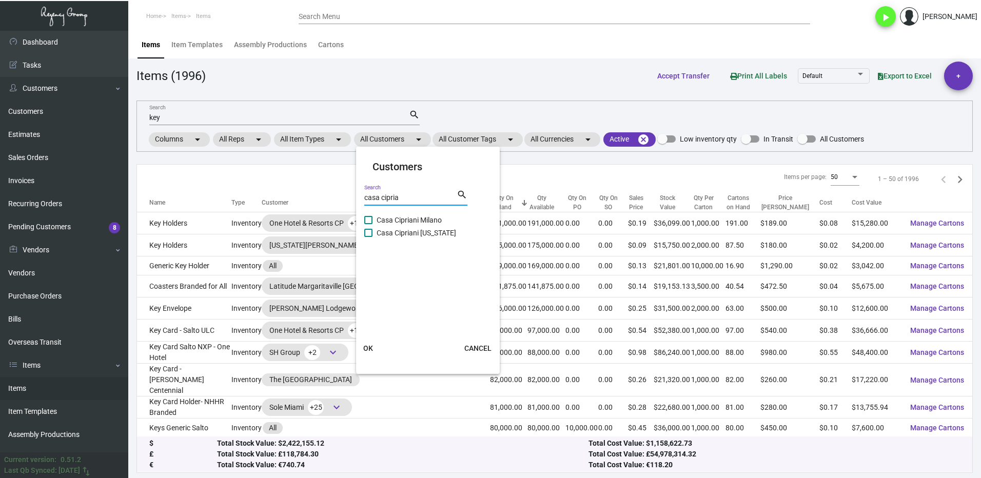
type input "casa cipria"
click at [372, 231] on label "Casa Cipriani [US_STATE]" at bounding box center [421, 233] width 115 height 12
click at [368, 237] on input "Casa Cipriani [US_STATE]" at bounding box center [368, 237] width 1 height 1
checkbox input "true"
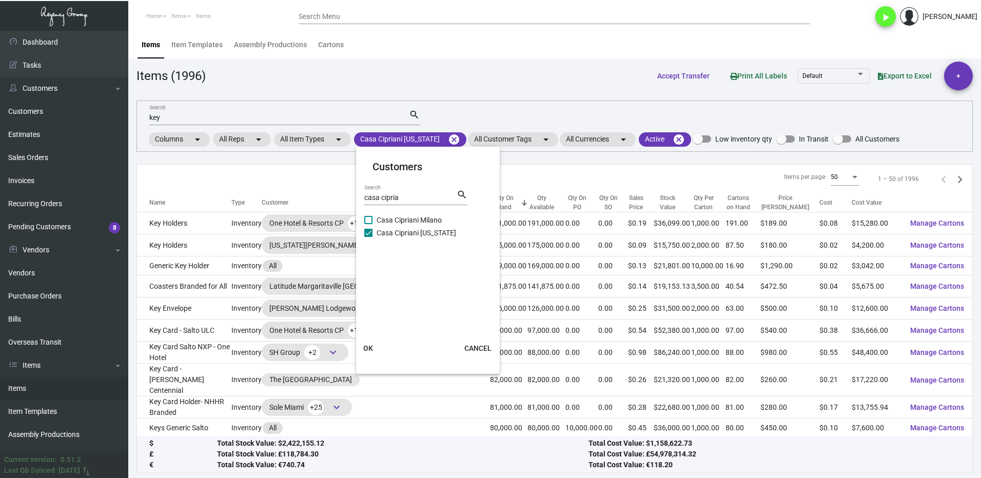
click at [370, 342] on button "OK" at bounding box center [368, 348] width 33 height 18
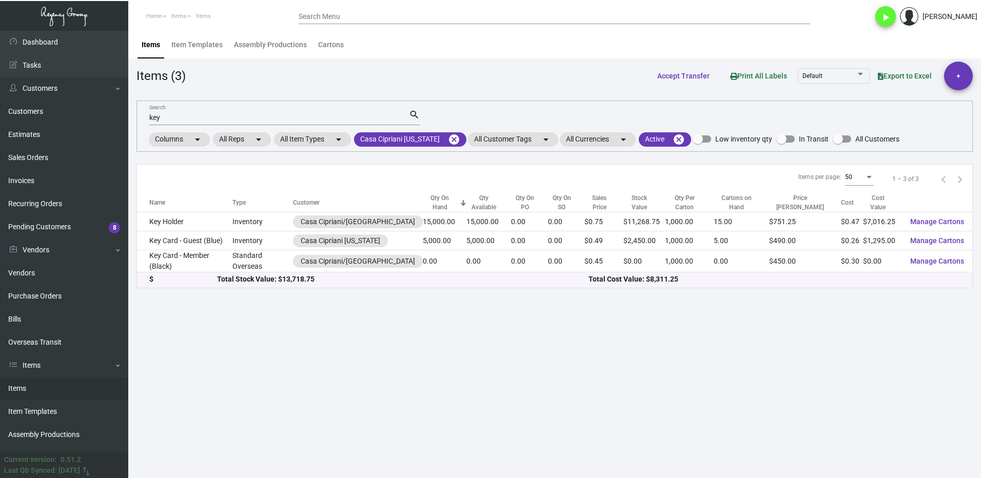
click at [173, 114] on input "key" at bounding box center [279, 118] width 260 height 8
type input "k"
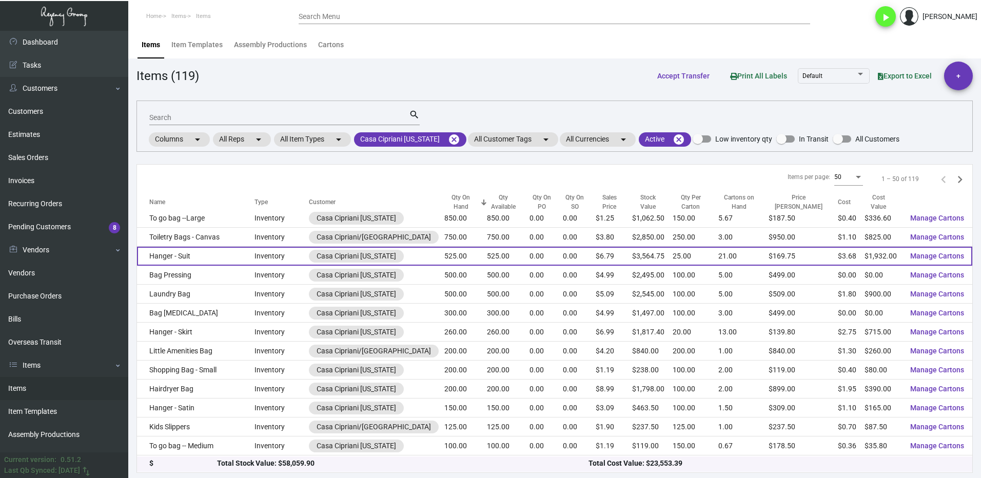
scroll to position [154, 0]
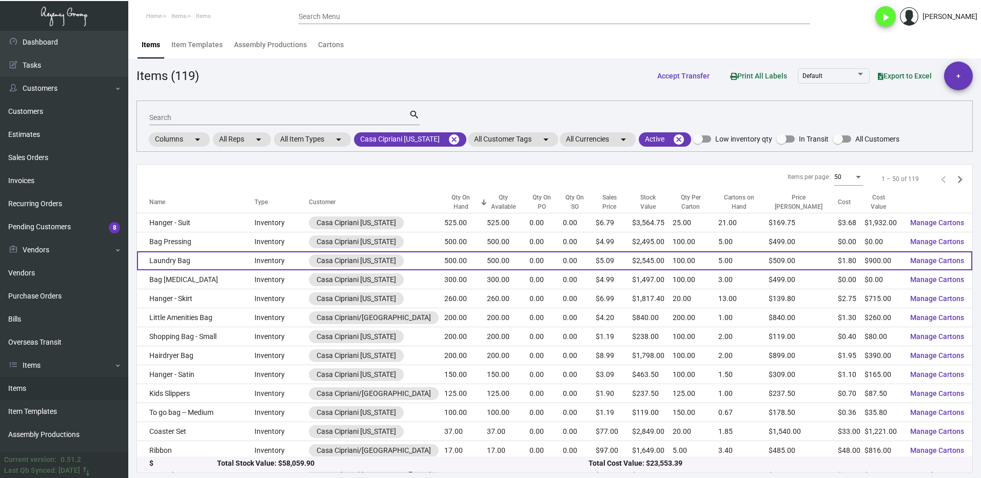
click at [222, 261] on td "Laundry Bag" at bounding box center [195, 260] width 117 height 19
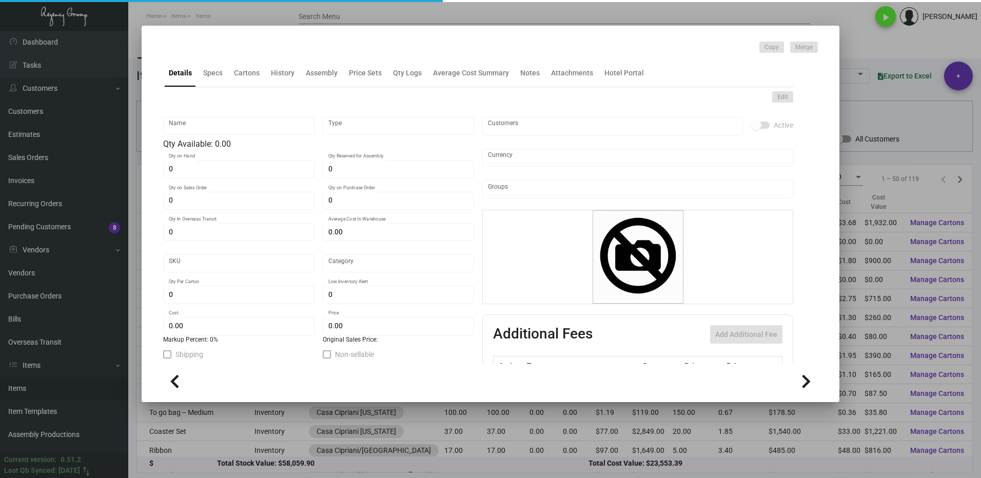
type input "Laundry Bag"
type input "Inventory"
type input "500"
type input "$ 1.95"
type input "Standard"
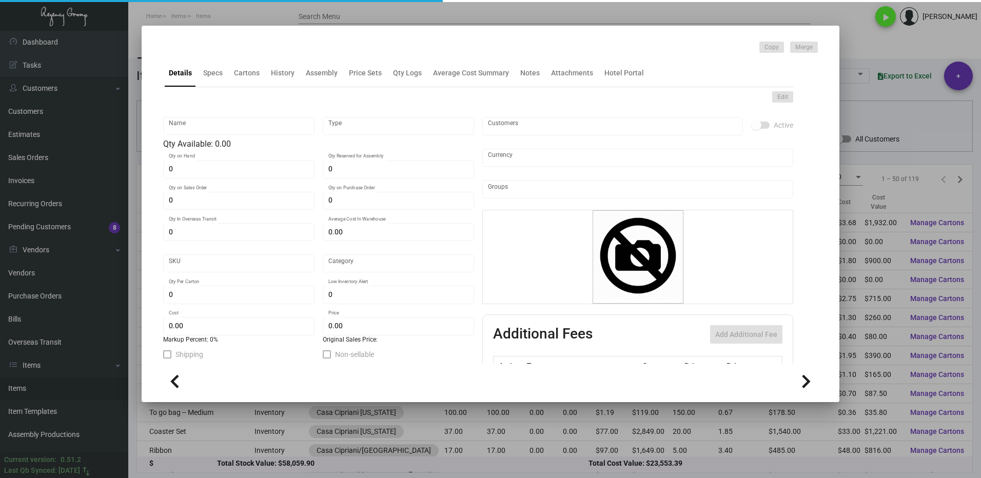
type input "100"
type input "$ 1.80"
type input "$ 5.09"
checkbox input "true"
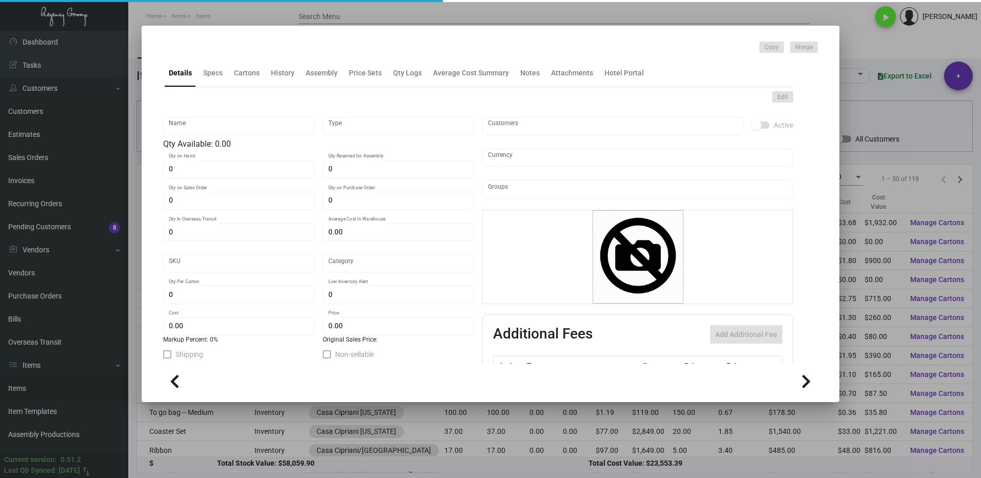
type input "United States Dollar $"
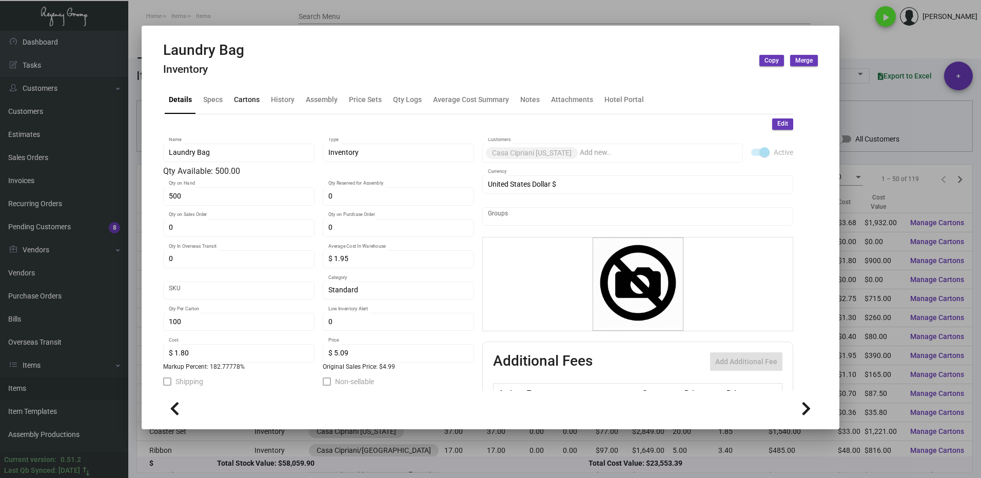
click at [243, 99] on div "Cartons" at bounding box center [247, 99] width 26 height 11
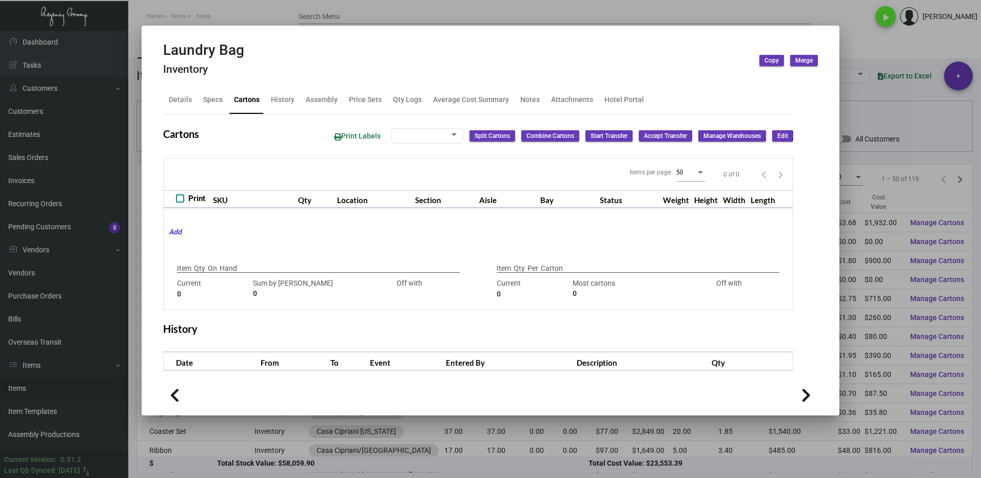
type input "500"
type input "700"
type input "-200"
type input "100"
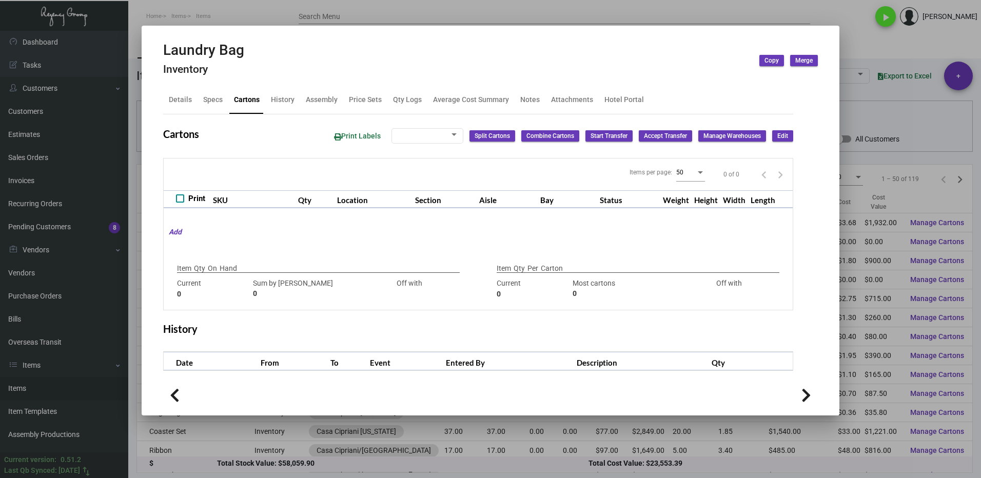
type input "0"
